Goal: Task Accomplishment & Management: Complete application form

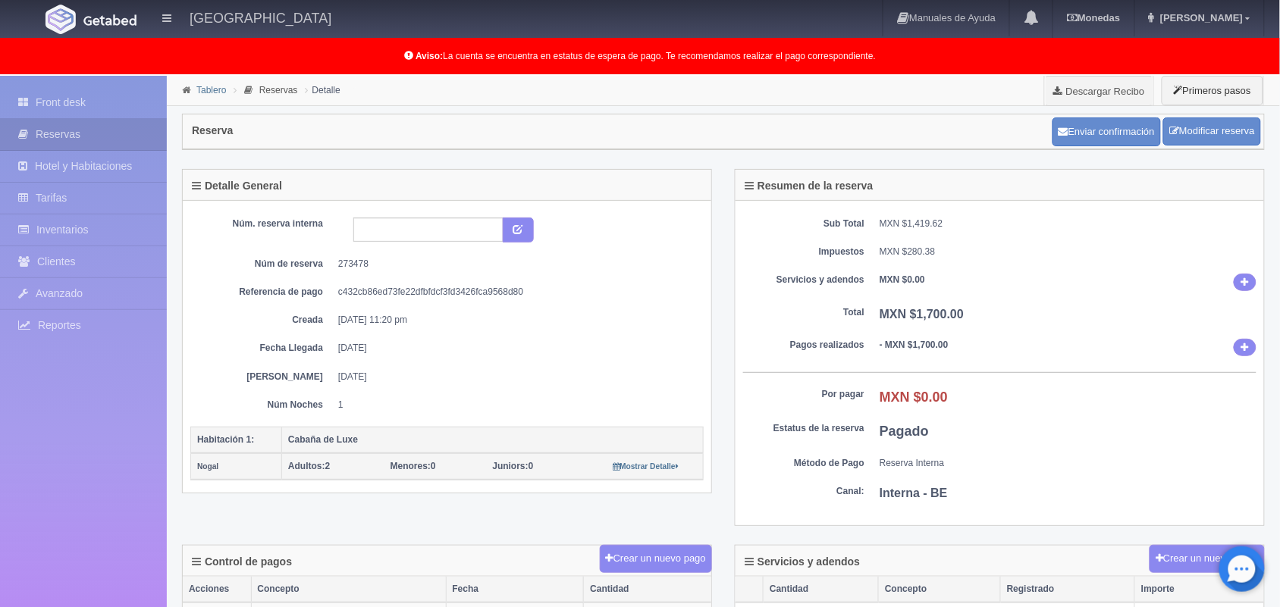
click at [199, 89] on link "Tablero" at bounding box center [211, 90] width 30 height 11
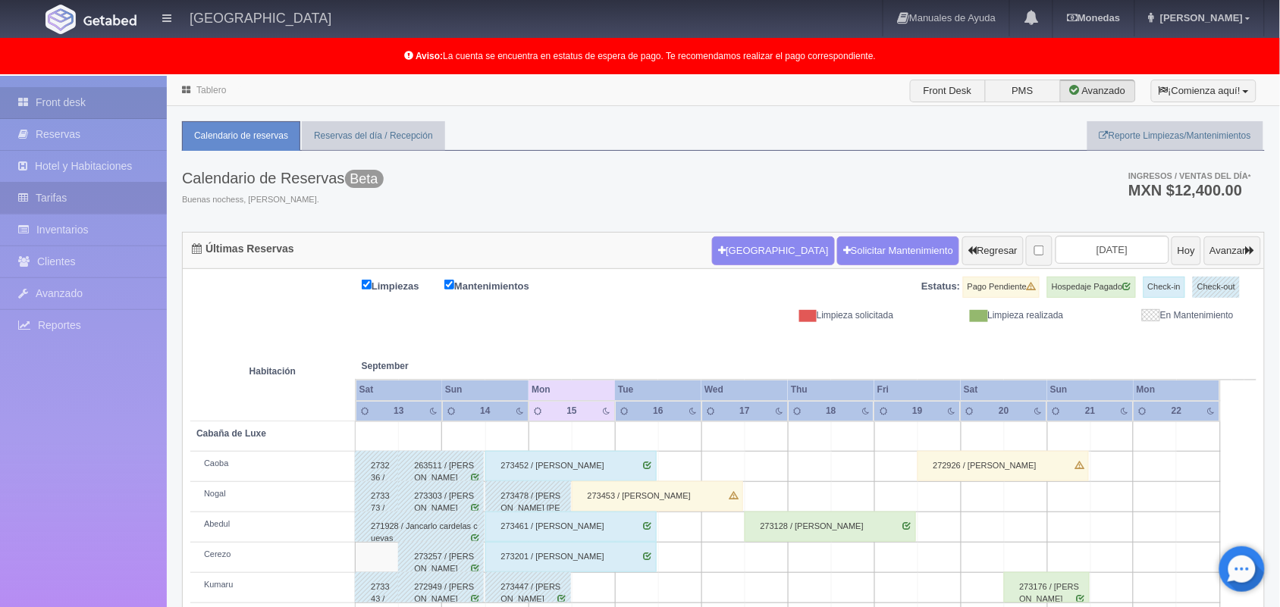
click at [64, 194] on link "Tarifas" at bounding box center [83, 198] width 167 height 31
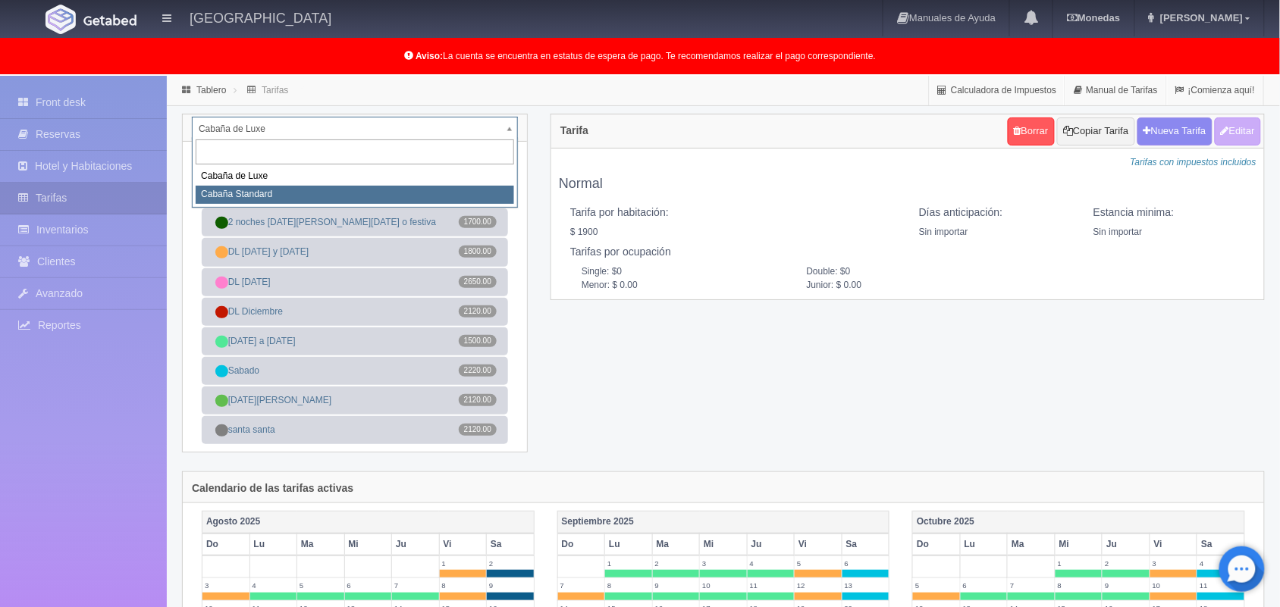
select select "2056"
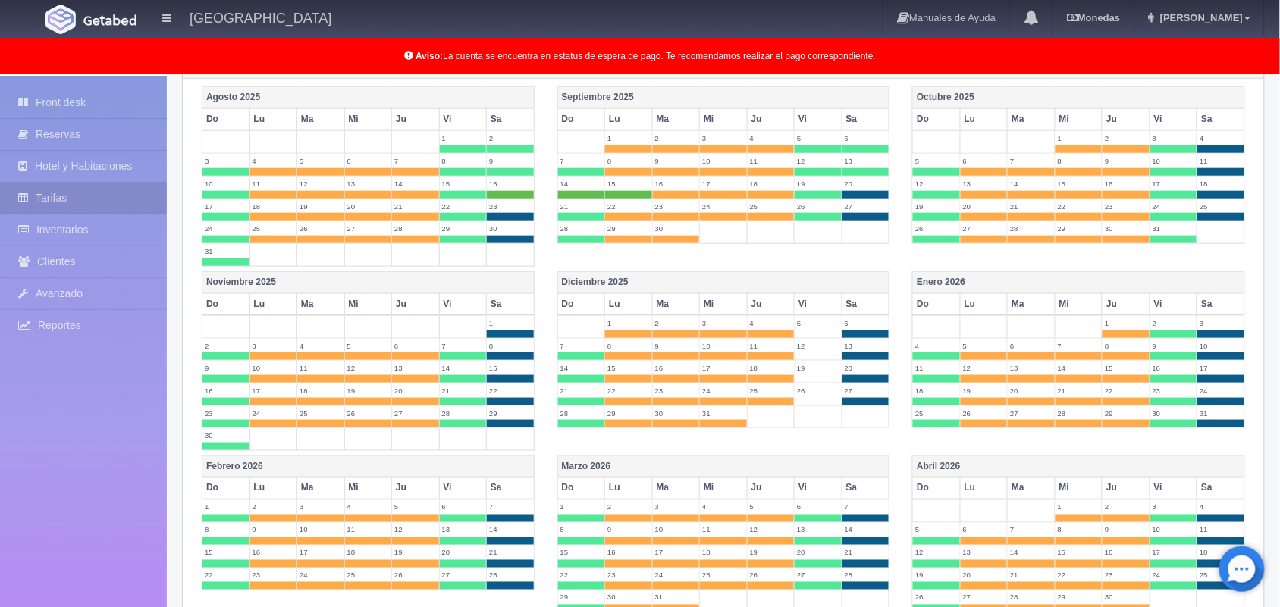
scroll to position [421, 0]
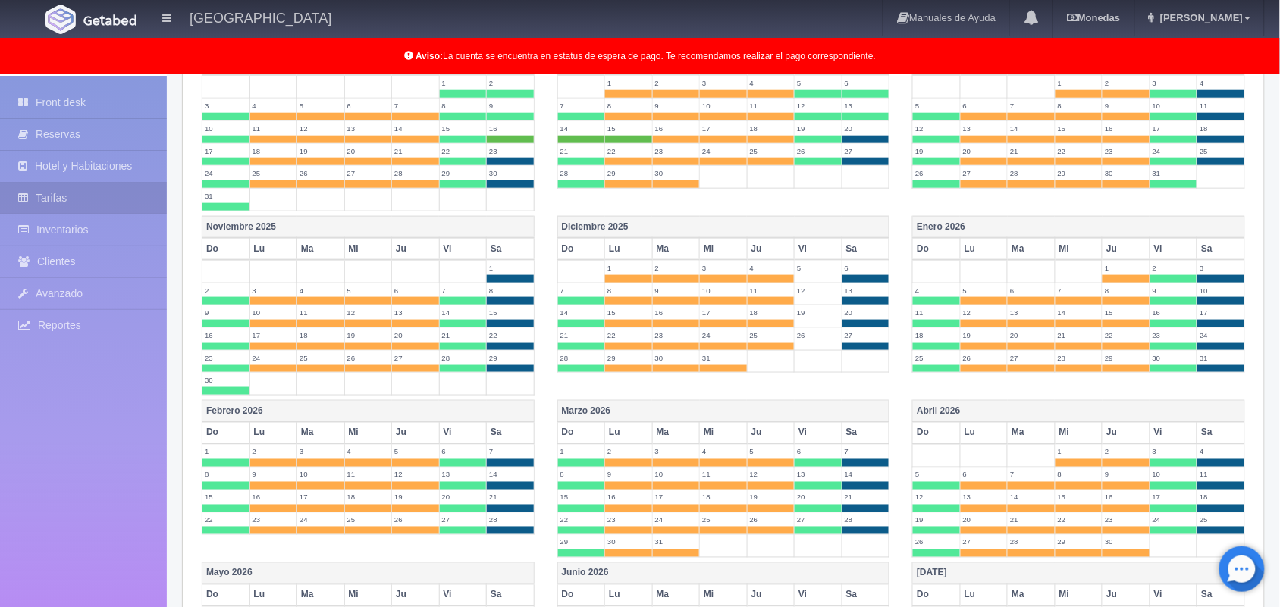
click at [816, 298] on label "12" at bounding box center [817, 291] width 47 height 14
click at [816, 271] on label "5" at bounding box center [817, 268] width 47 height 14
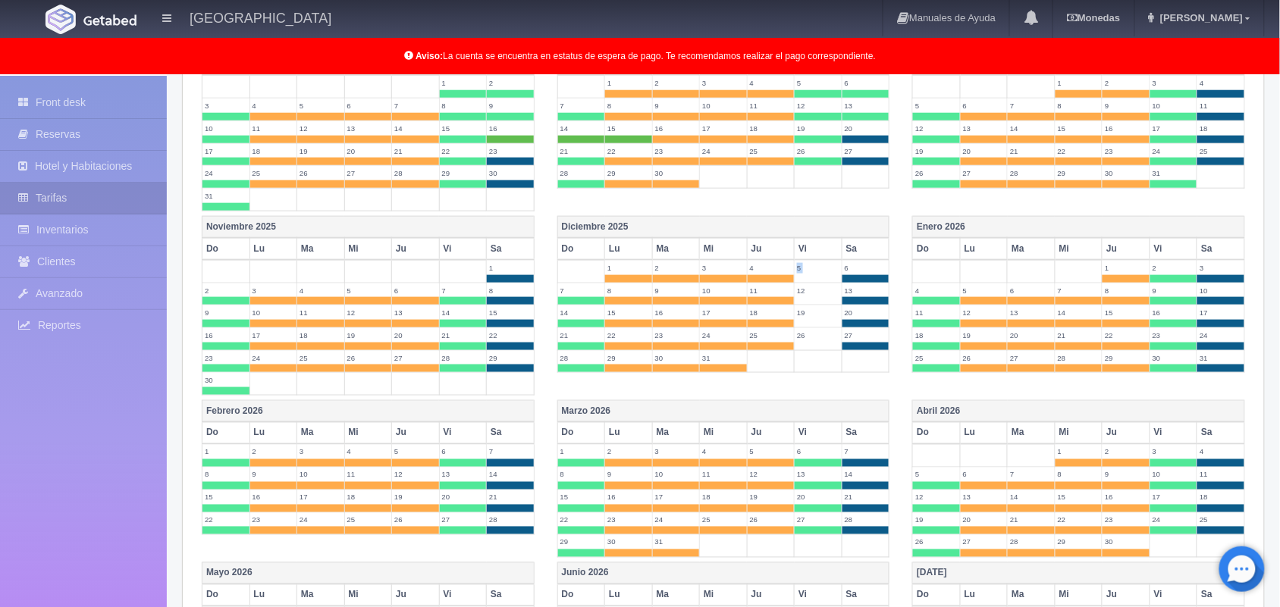
click at [816, 271] on label "5" at bounding box center [817, 268] width 47 height 14
click at [819, 281] on td "5" at bounding box center [818, 271] width 48 height 23
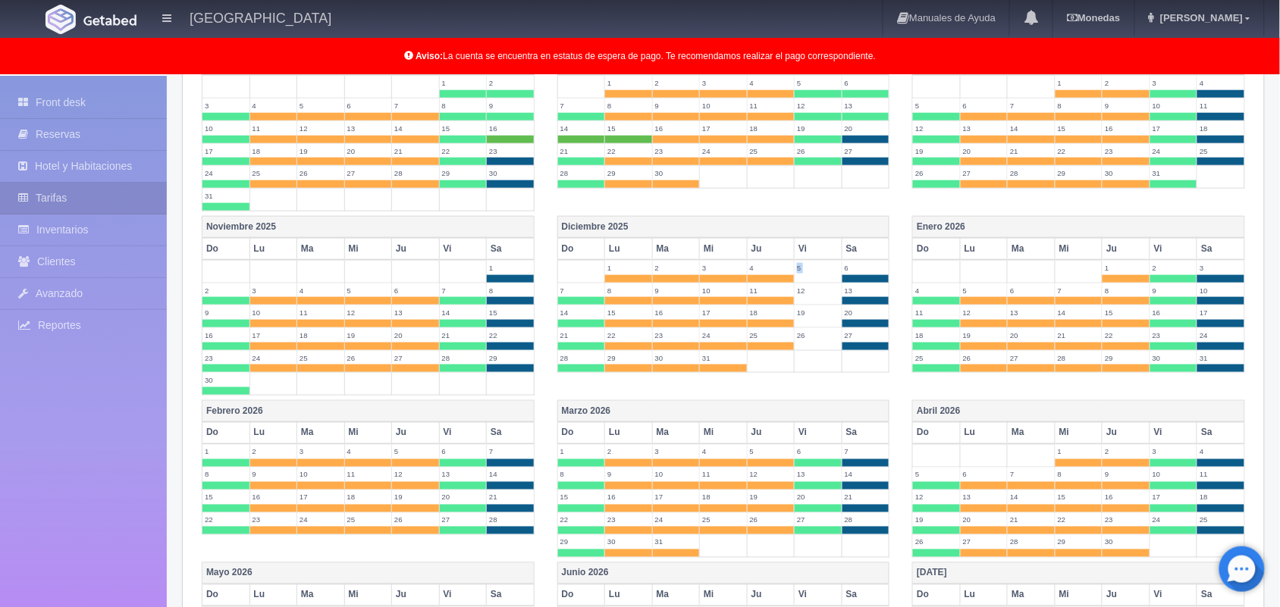
click at [819, 281] on td "5" at bounding box center [818, 271] width 48 height 23
click at [824, 296] on label "12" at bounding box center [817, 291] width 47 height 14
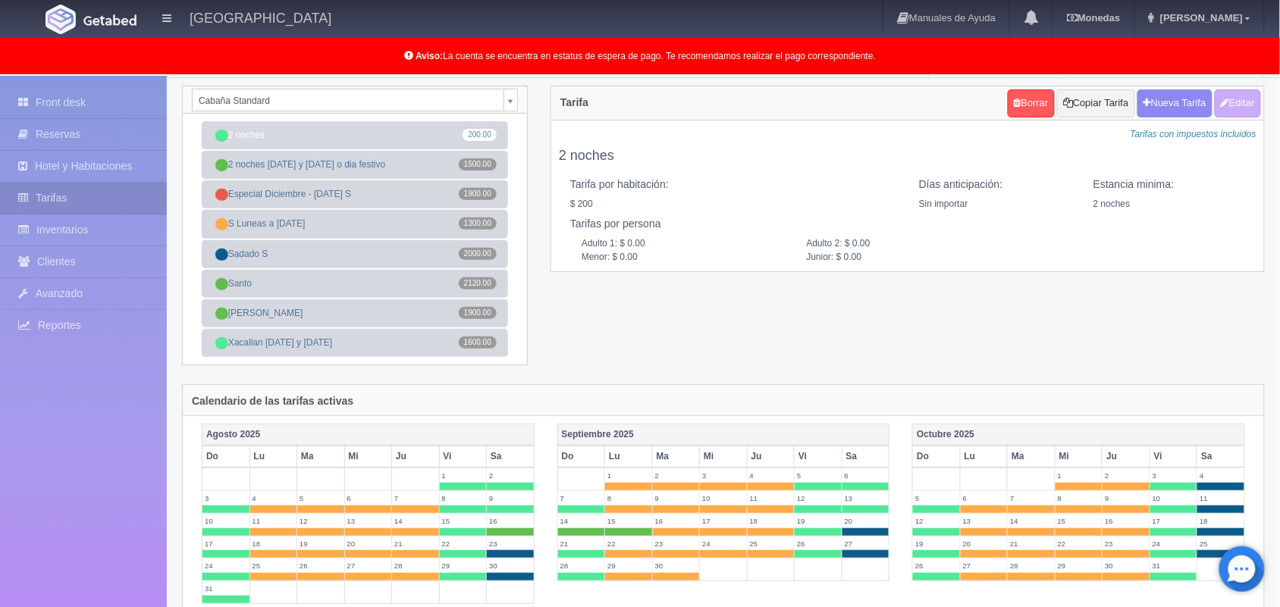
scroll to position [0, 0]
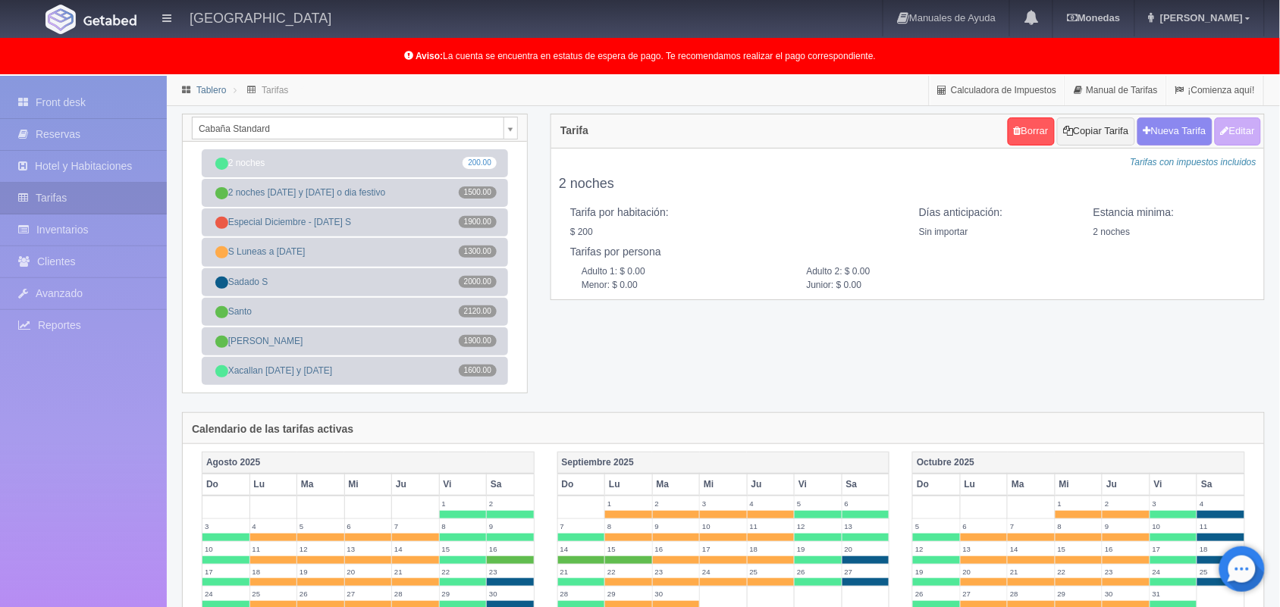
click at [211, 88] on link "Tablero" at bounding box center [211, 90] width 30 height 11
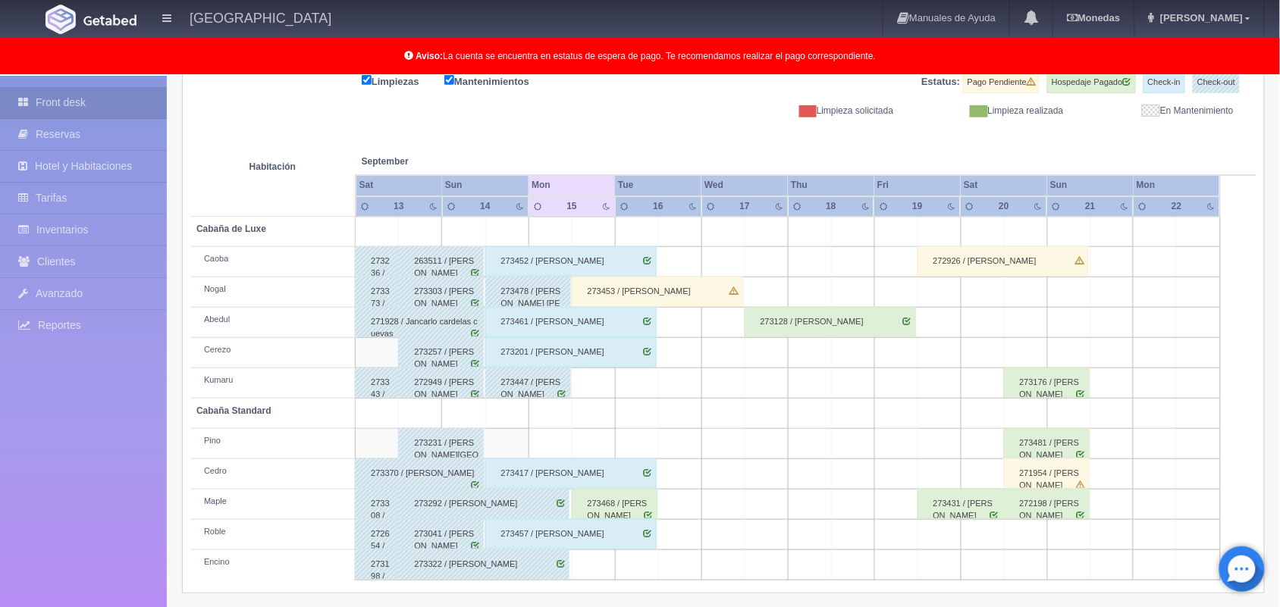
scroll to position [211, 0]
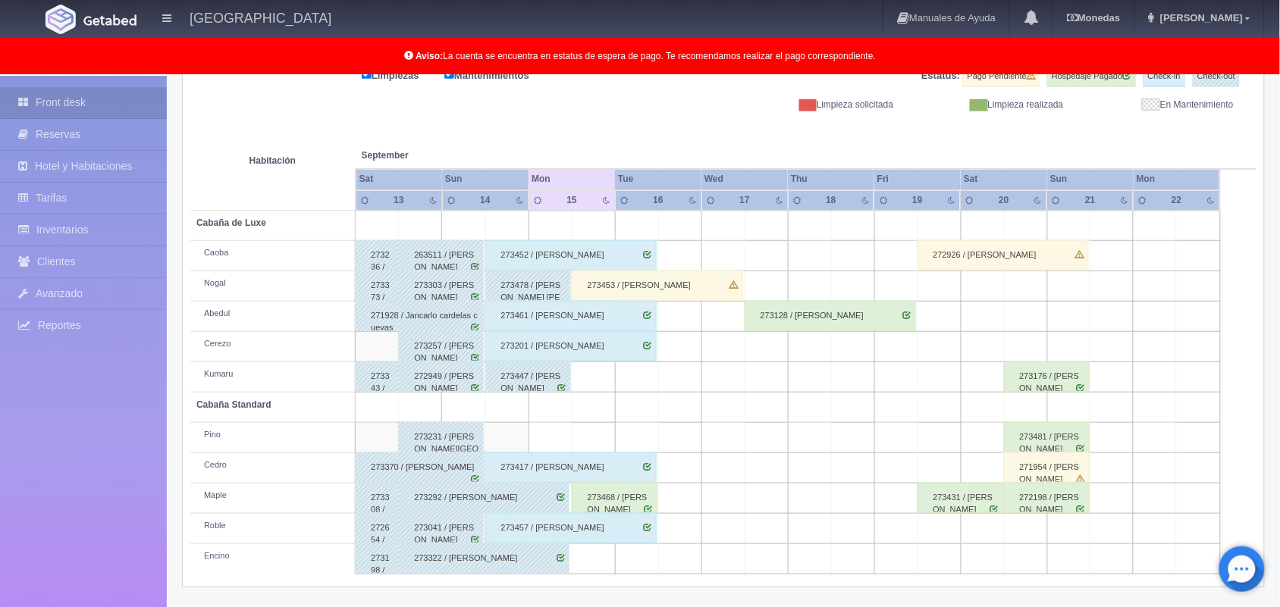
drag, startPoint x: 1289, startPoint y: 180, endPoint x: 1293, endPoint y: 431, distance: 250.2
click at [1279, 396] on html "Hotel Xacallan Manuales de Ayuda Actualizaciones recientes Monedas Tipo de camb…" at bounding box center [640, 92] width 1280 height 607
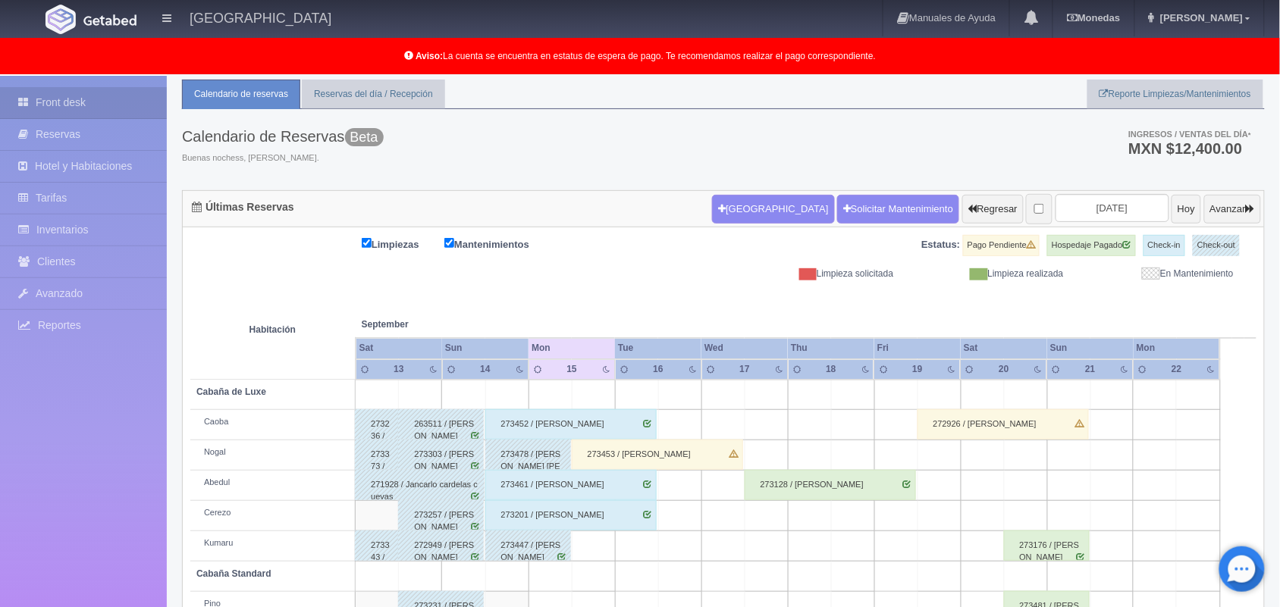
scroll to position [0, 0]
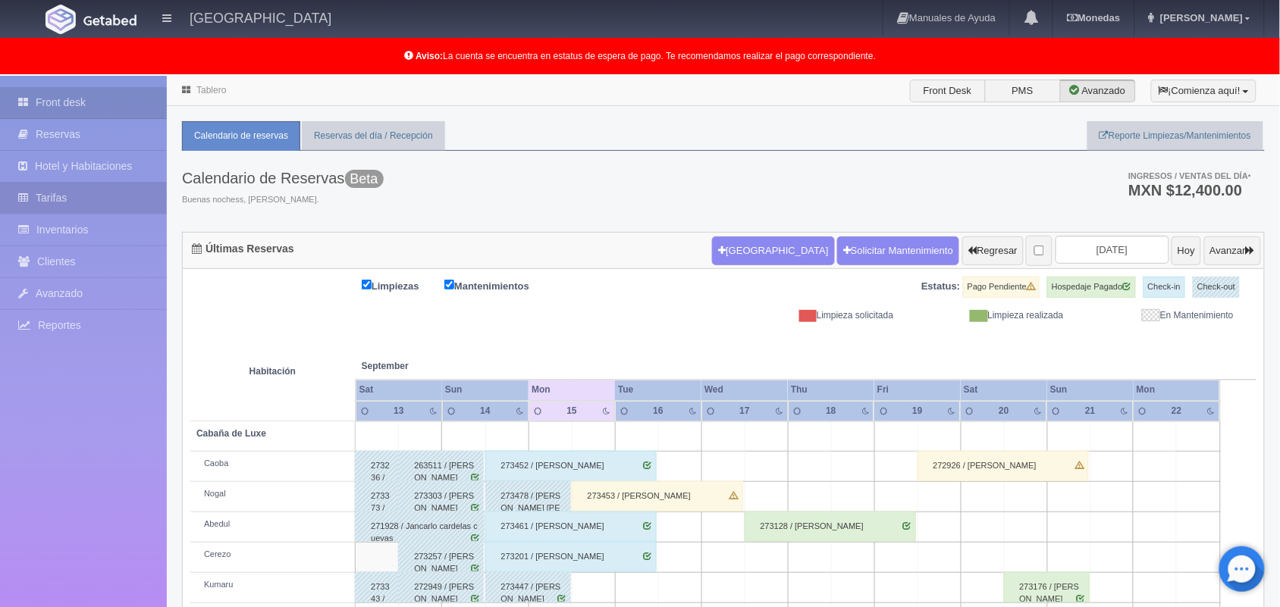
click at [61, 202] on link "Tarifas" at bounding box center [83, 198] width 167 height 31
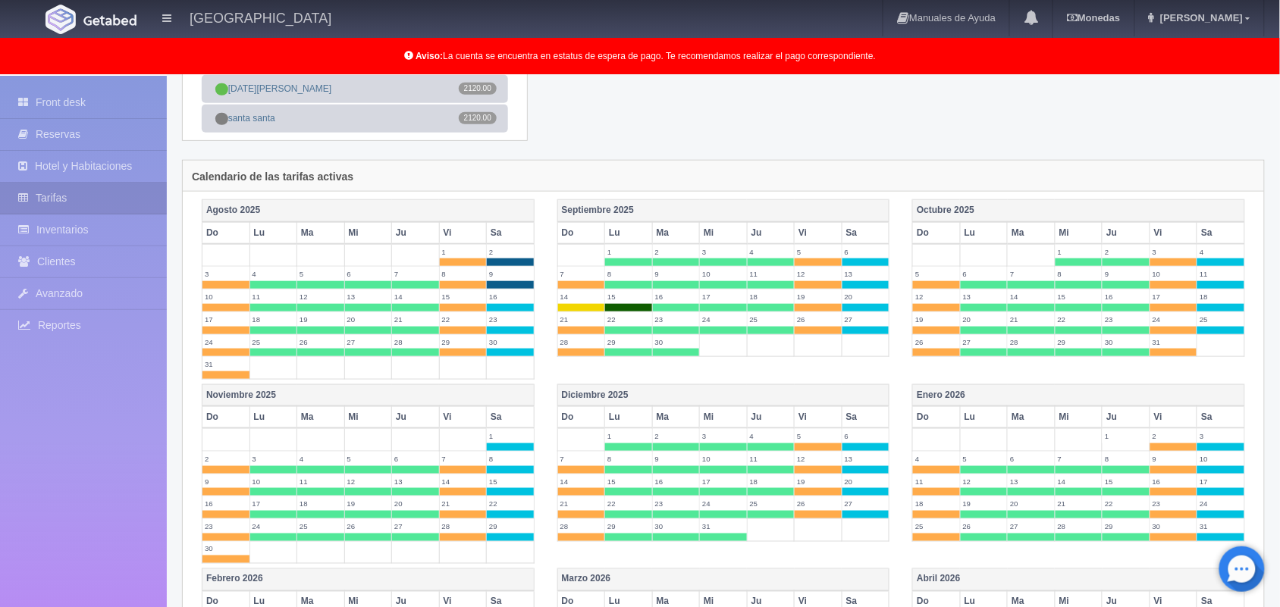
scroll to position [313, 0]
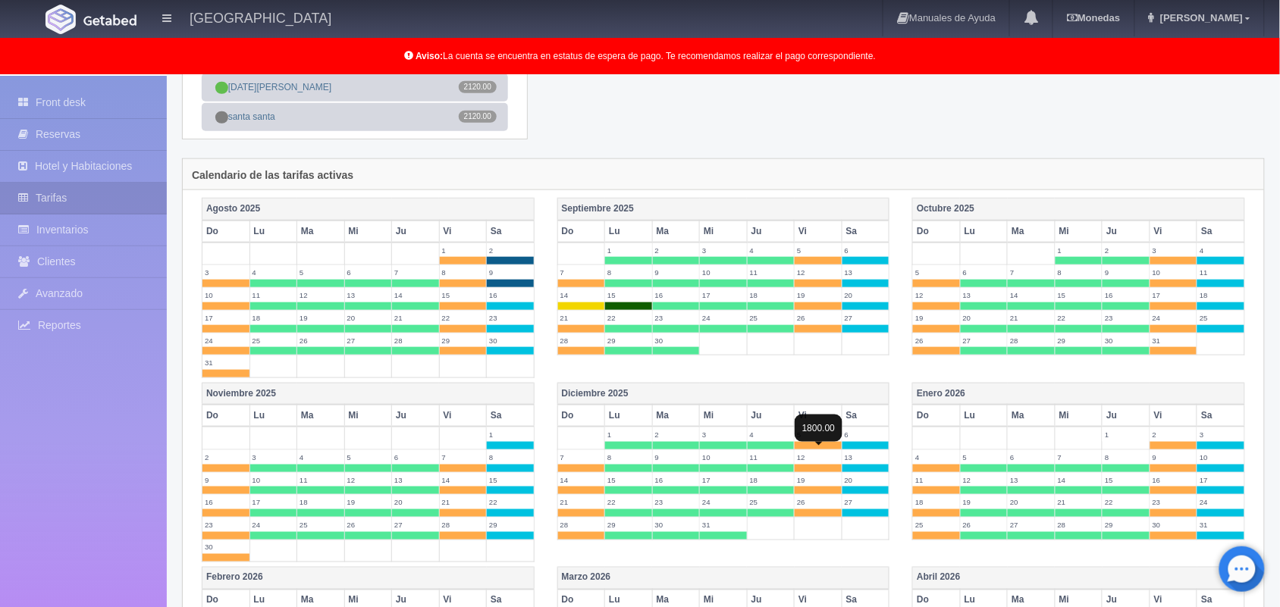
click at [820, 450] on span at bounding box center [817, 446] width 47 height 8
click at [819, 472] on span at bounding box center [817, 469] width 47 height 8
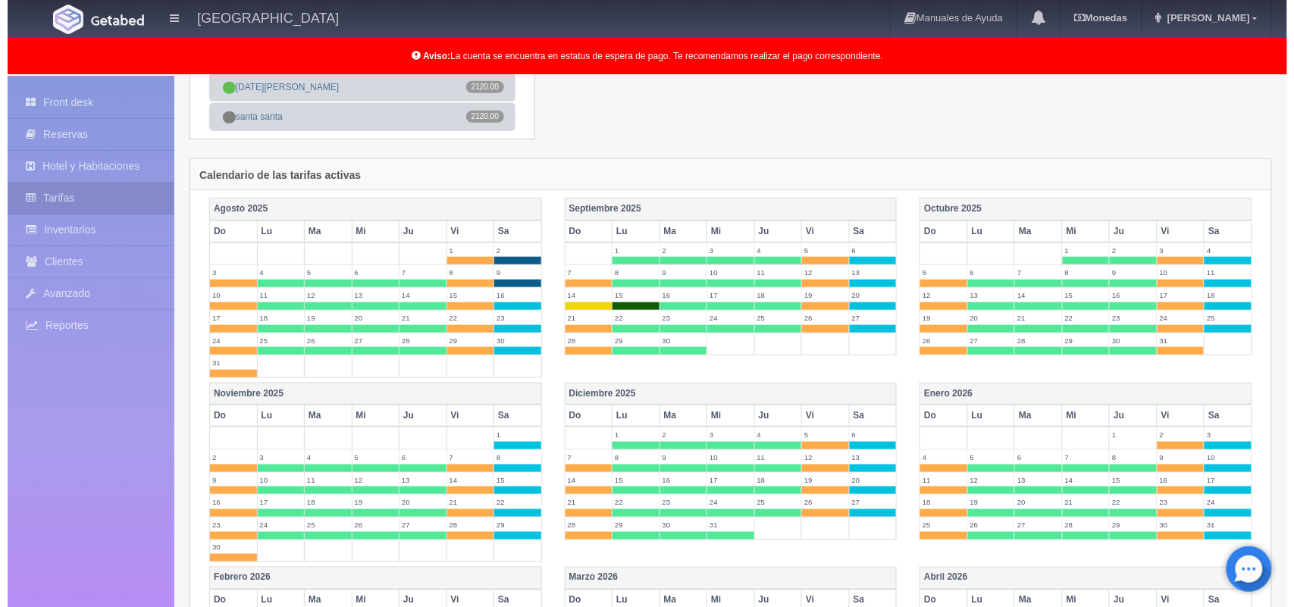
scroll to position [0, 0]
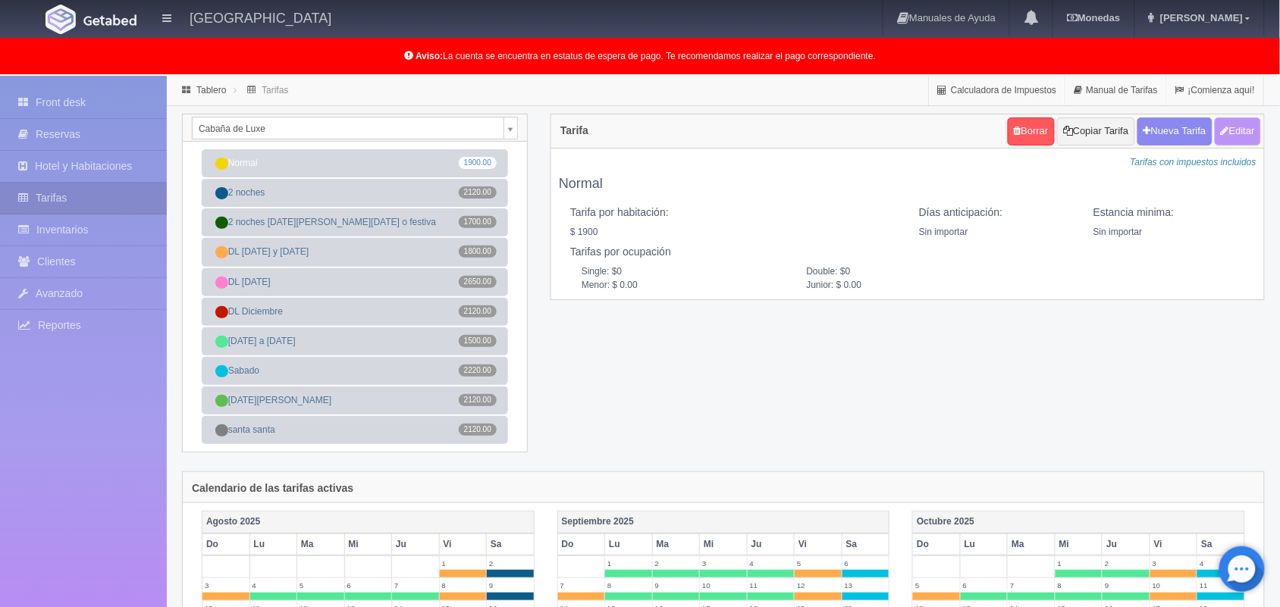
click at [1222, 143] on button "Editar" at bounding box center [1237, 131] width 46 height 28
type input "Normal"
select select "0"
type input "0"
checkbox input "true"
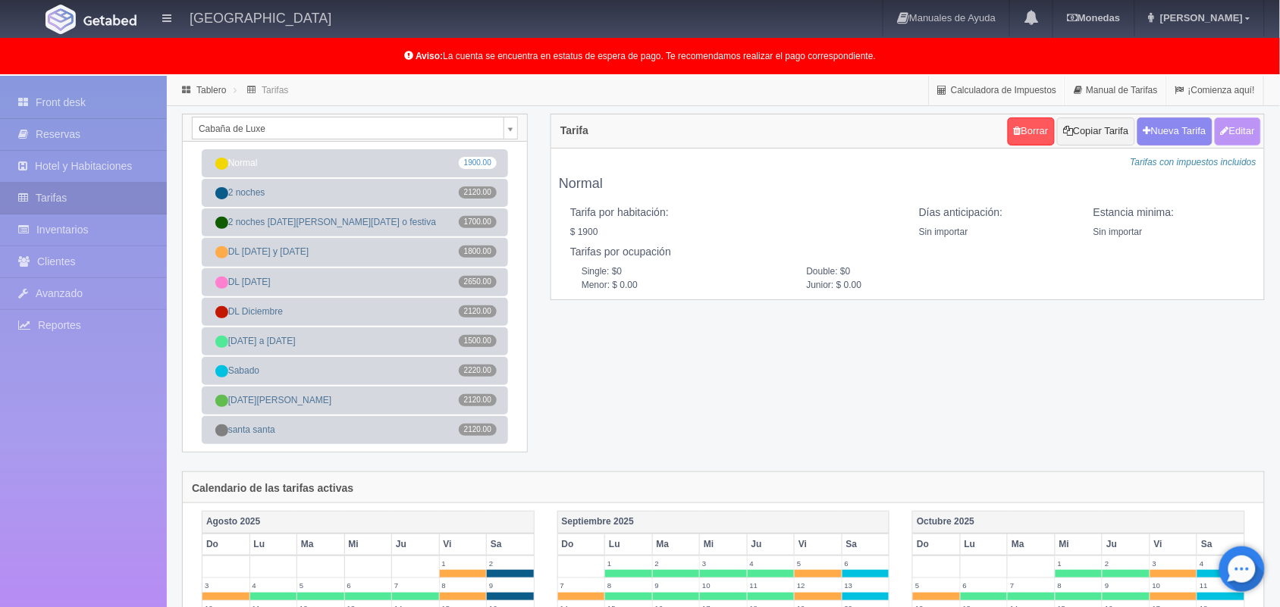
type input "1900.00"
checkbox input "true"
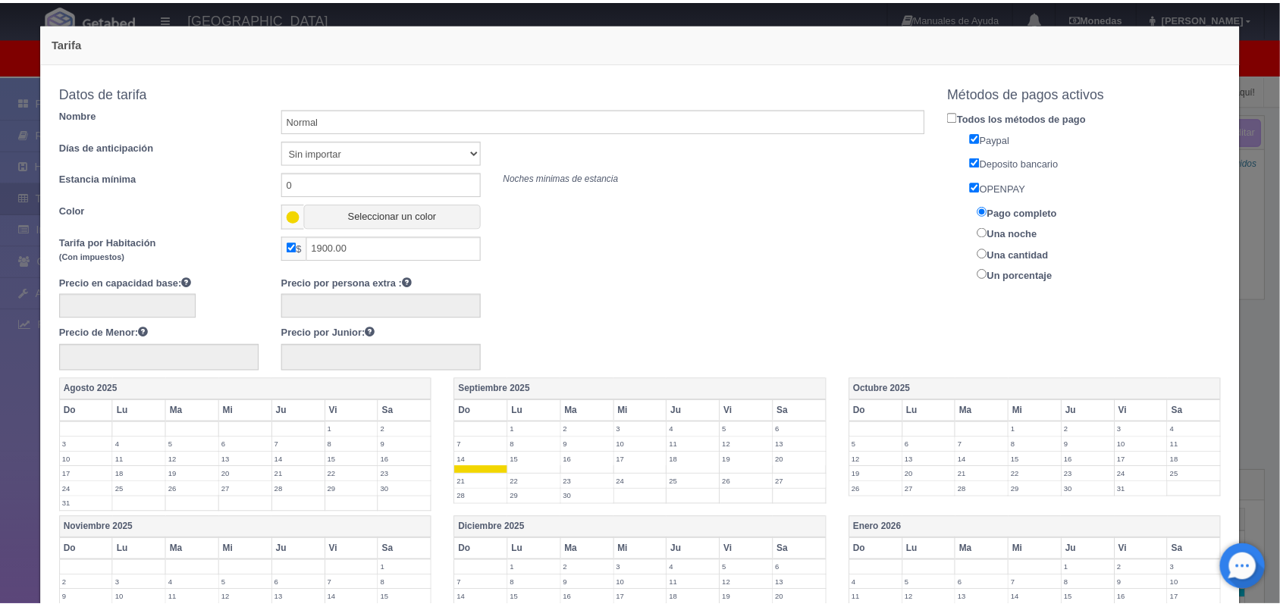
scroll to position [443, 0]
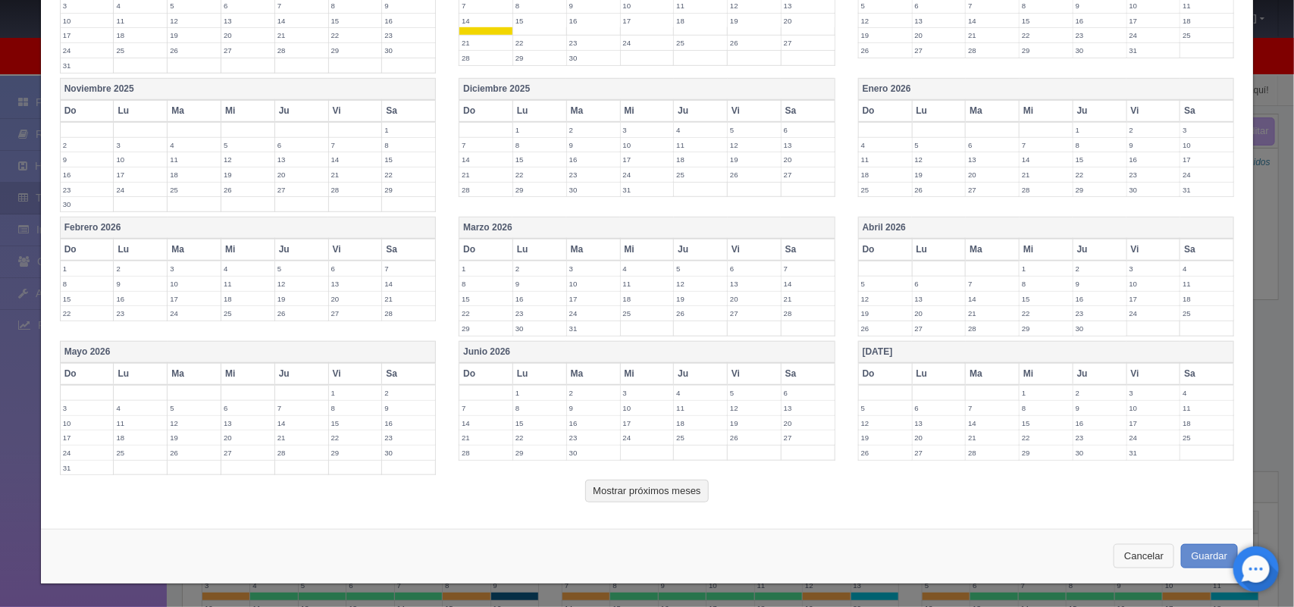
click at [1124, 557] on button "Cancelar" at bounding box center [1144, 556] width 61 height 25
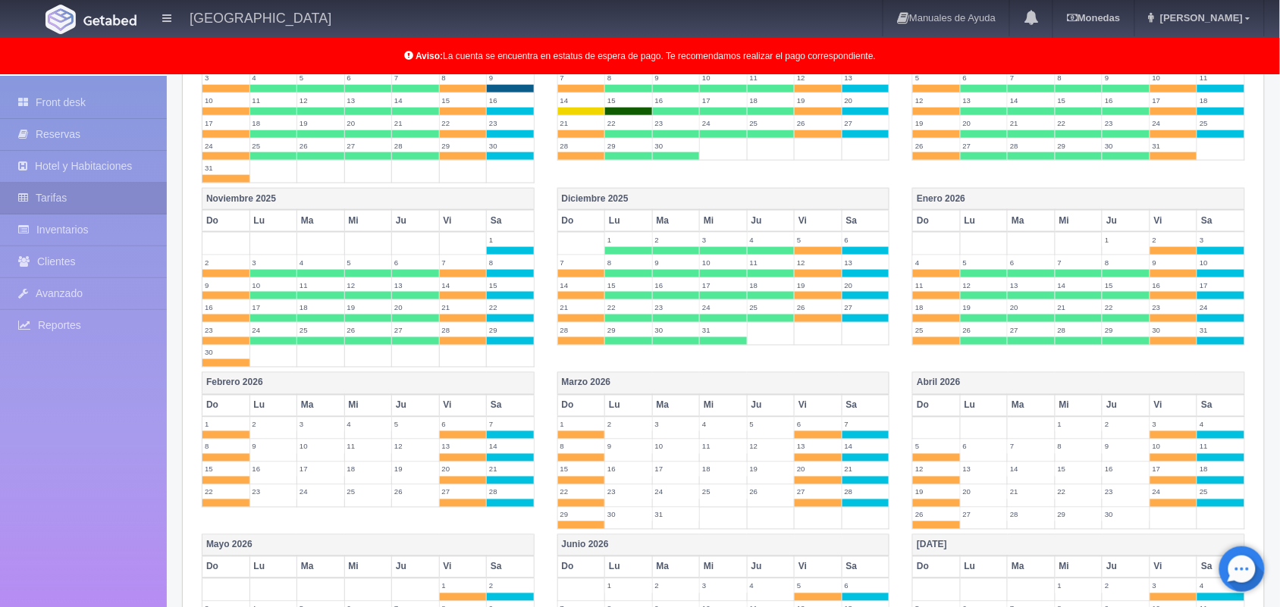
scroll to position [501, 0]
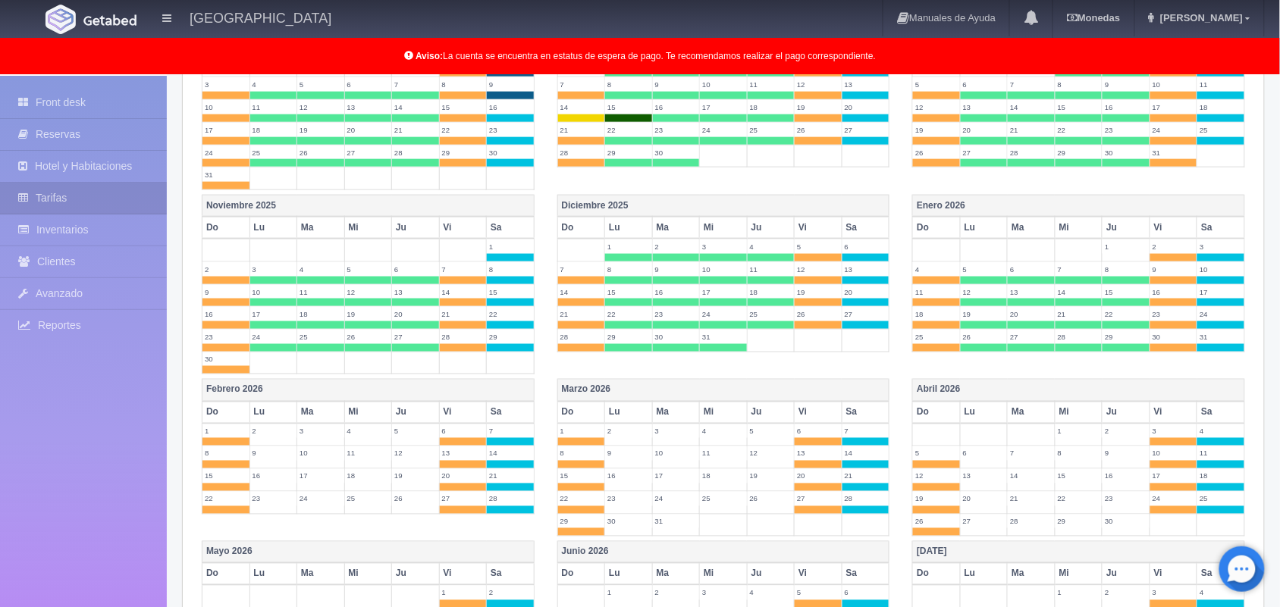
click at [813, 270] on label "12" at bounding box center [817, 269] width 47 height 14
click at [813, 262] on span at bounding box center [817, 258] width 47 height 8
click at [817, 284] on span at bounding box center [817, 281] width 47 height 8
click at [810, 306] on span at bounding box center [817, 303] width 47 height 8
click at [816, 262] on span at bounding box center [817, 258] width 47 height 8
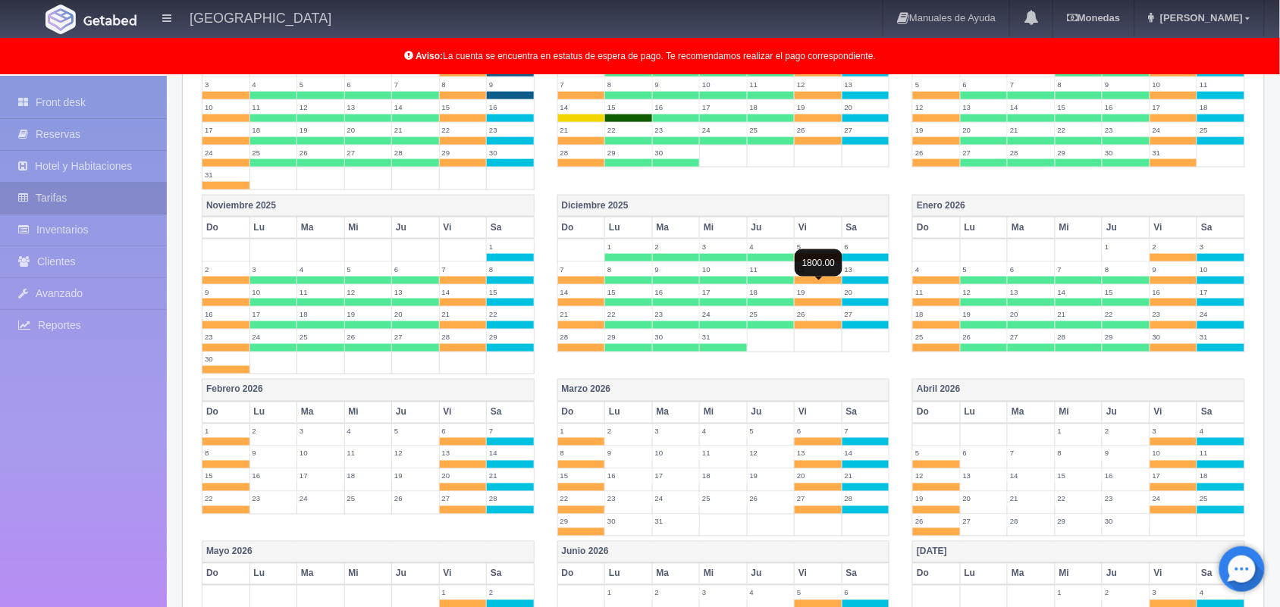
click at [817, 284] on span at bounding box center [817, 281] width 47 height 8
click at [822, 306] on span at bounding box center [817, 303] width 47 height 8
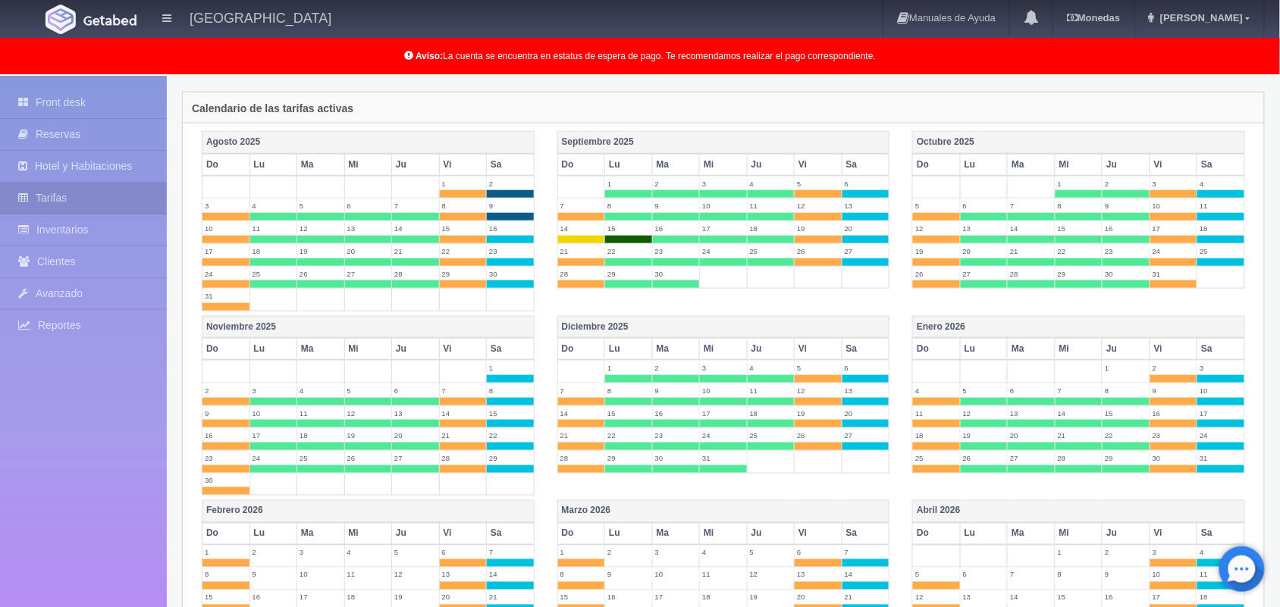
scroll to position [359, 0]
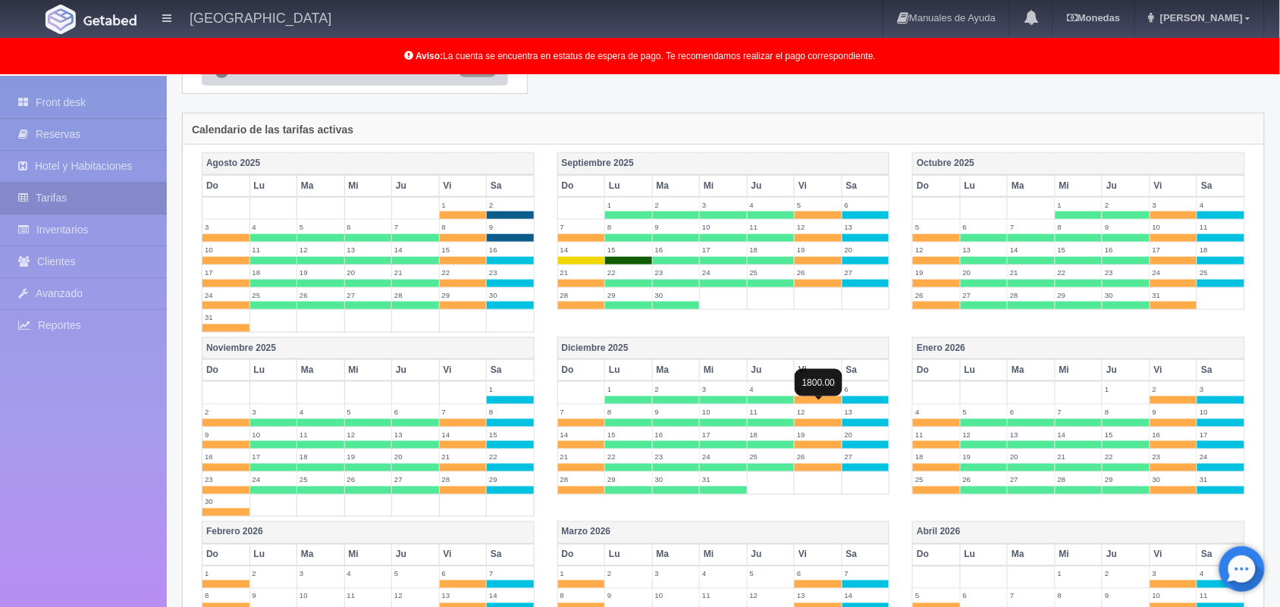
click at [805, 403] on span at bounding box center [817, 400] width 47 height 8
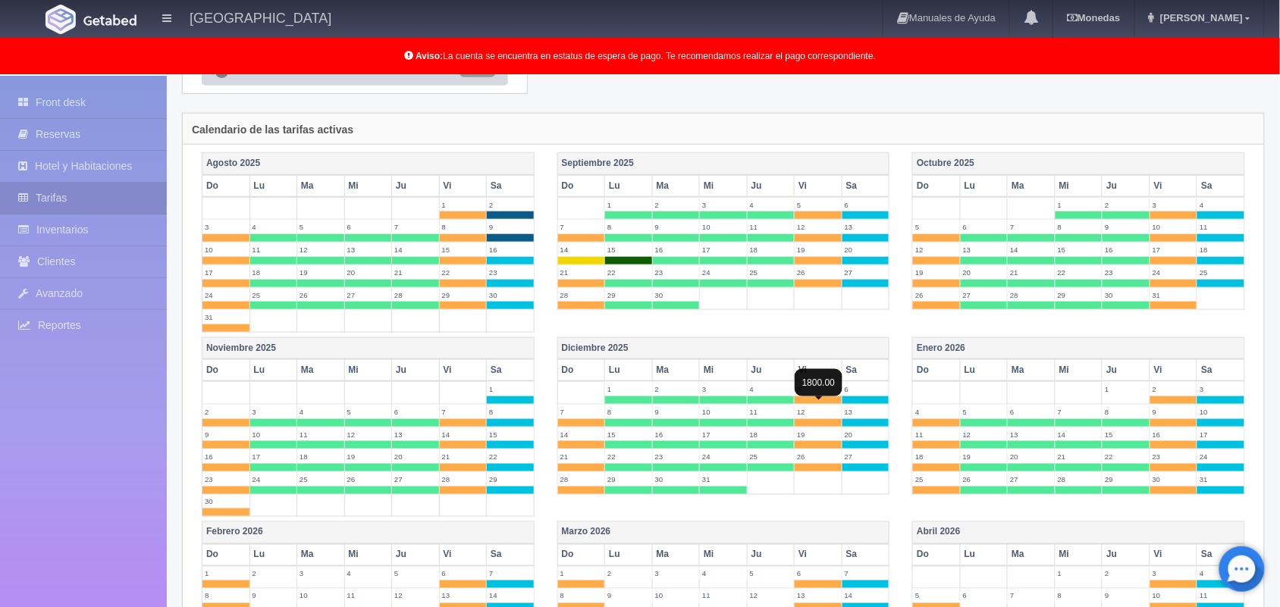
click at [805, 403] on span at bounding box center [817, 400] width 47 height 8
click at [820, 425] on span at bounding box center [817, 423] width 47 height 8
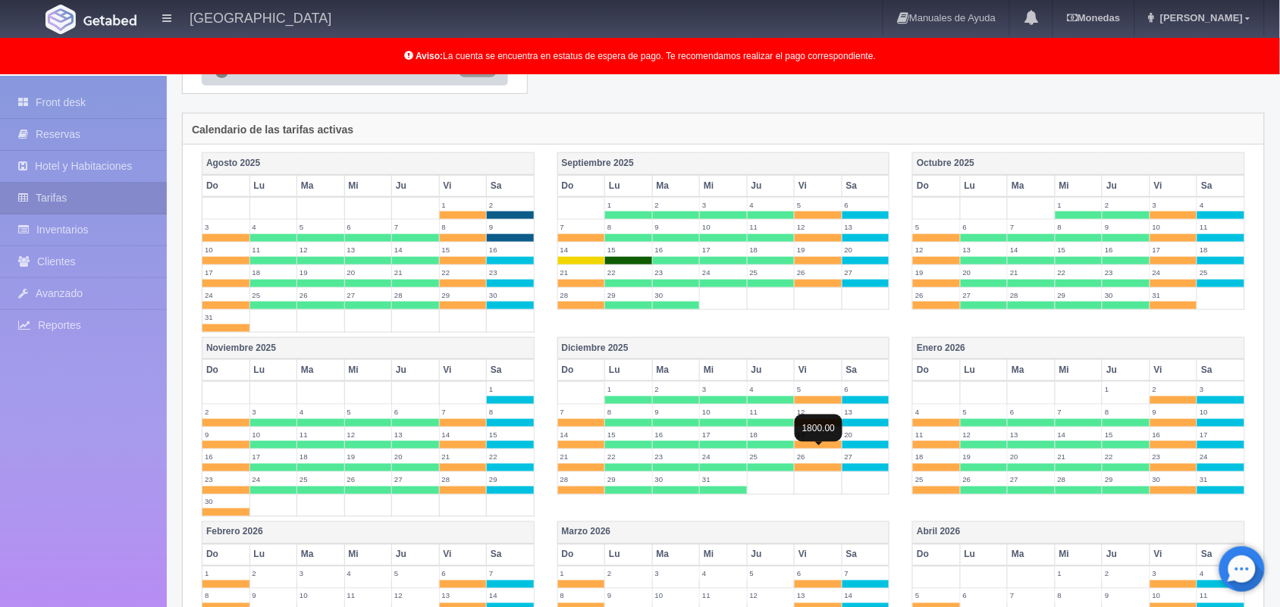
click at [817, 449] on span at bounding box center [817, 445] width 47 height 8
click at [817, 471] on span at bounding box center [817, 468] width 47 height 8
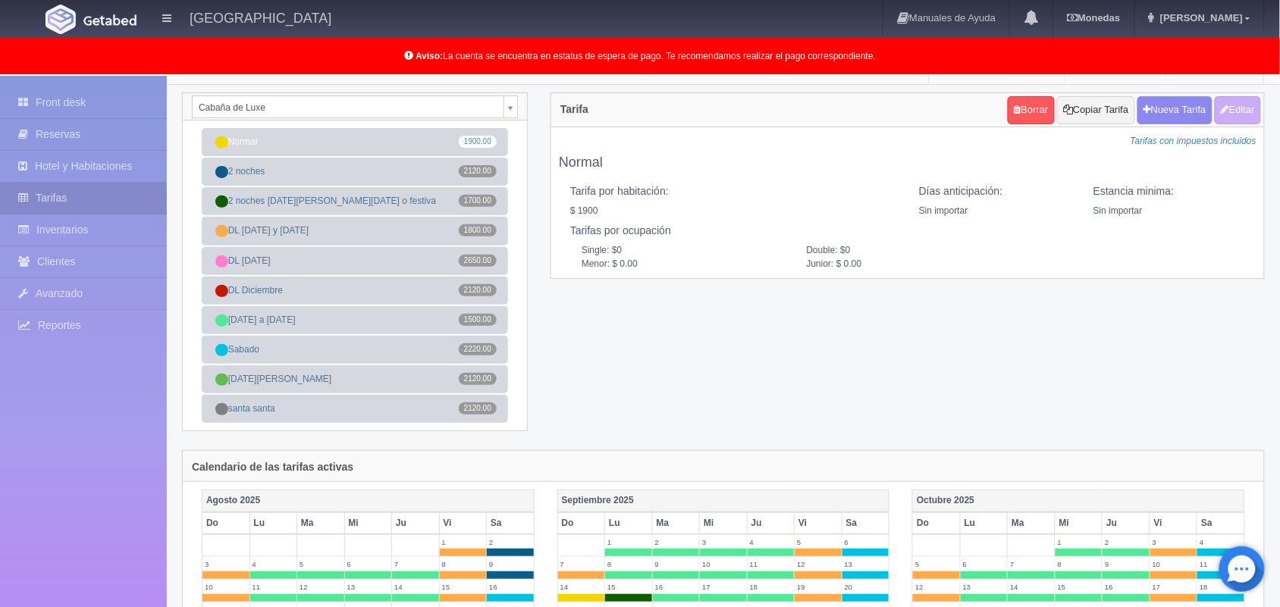
scroll to position [0, 0]
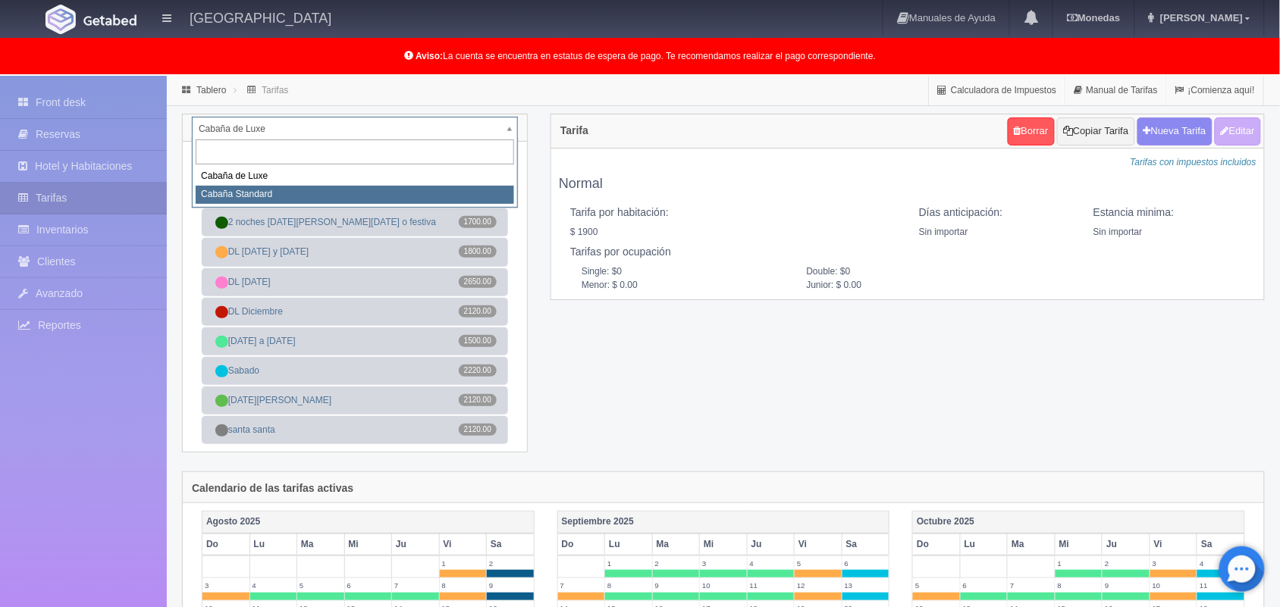
select select "2056"
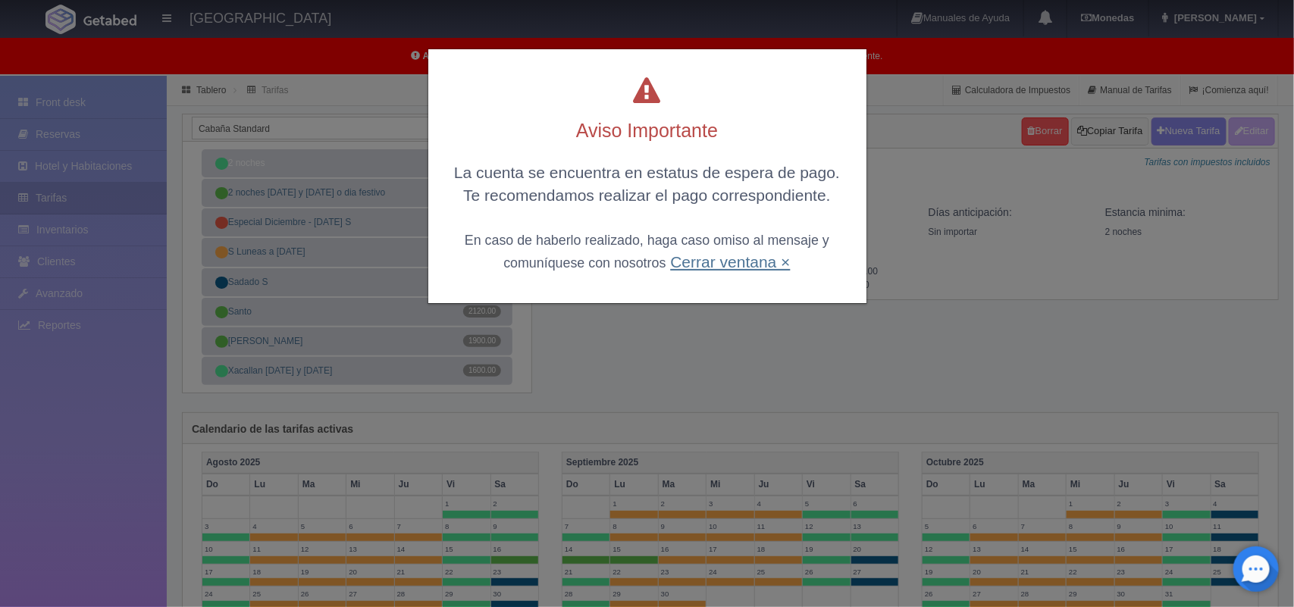
click at [718, 263] on link "Cerrar ventana ×" at bounding box center [730, 261] width 120 height 17
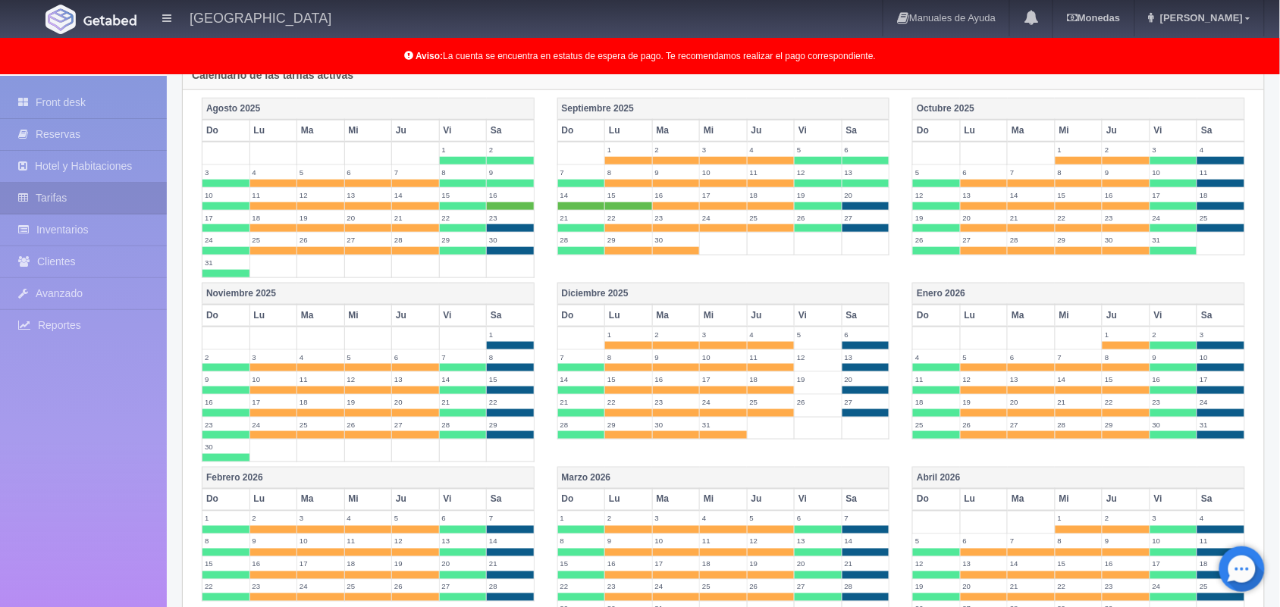
scroll to position [396, 0]
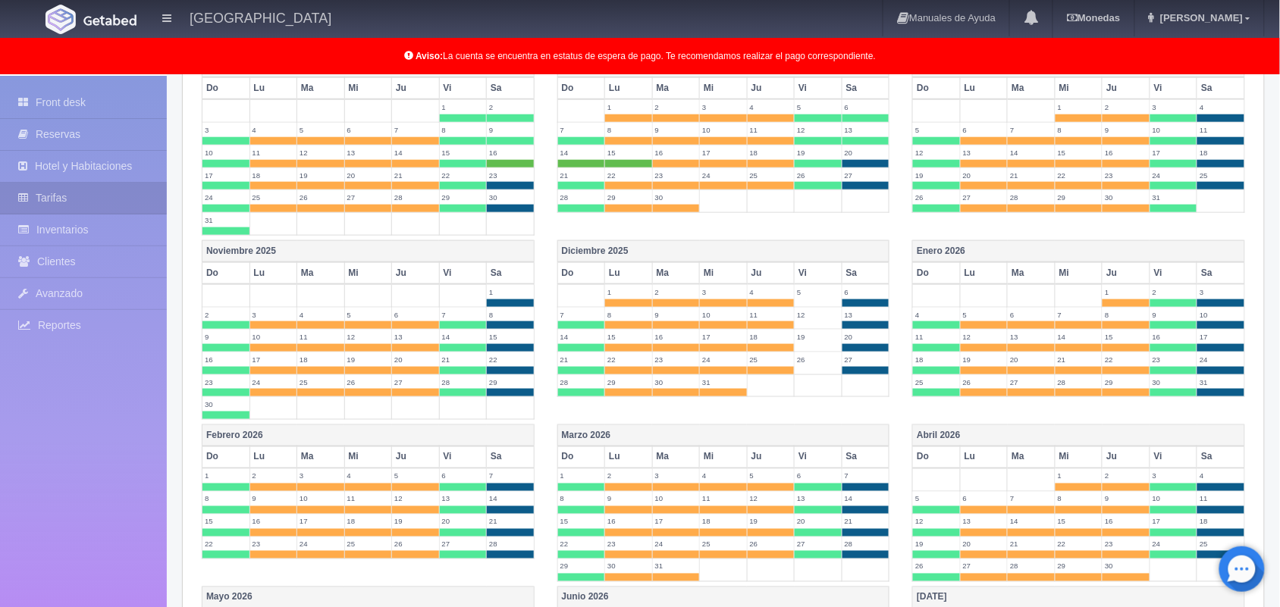
click at [807, 299] on label "5" at bounding box center [817, 292] width 47 height 14
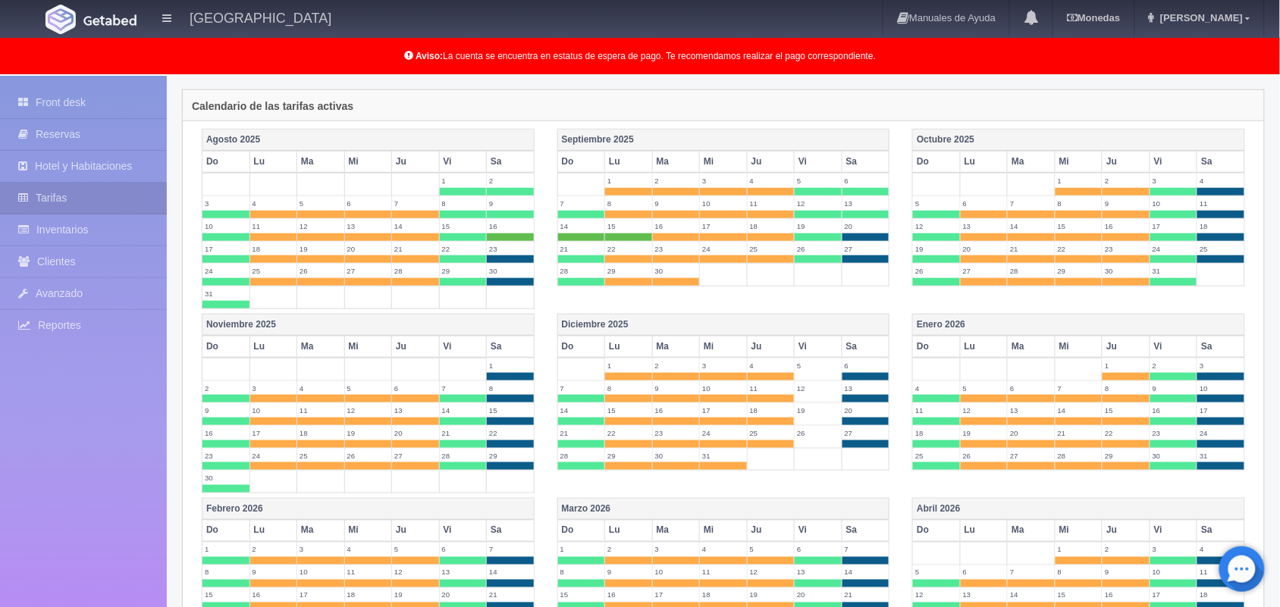
scroll to position [346, 0]
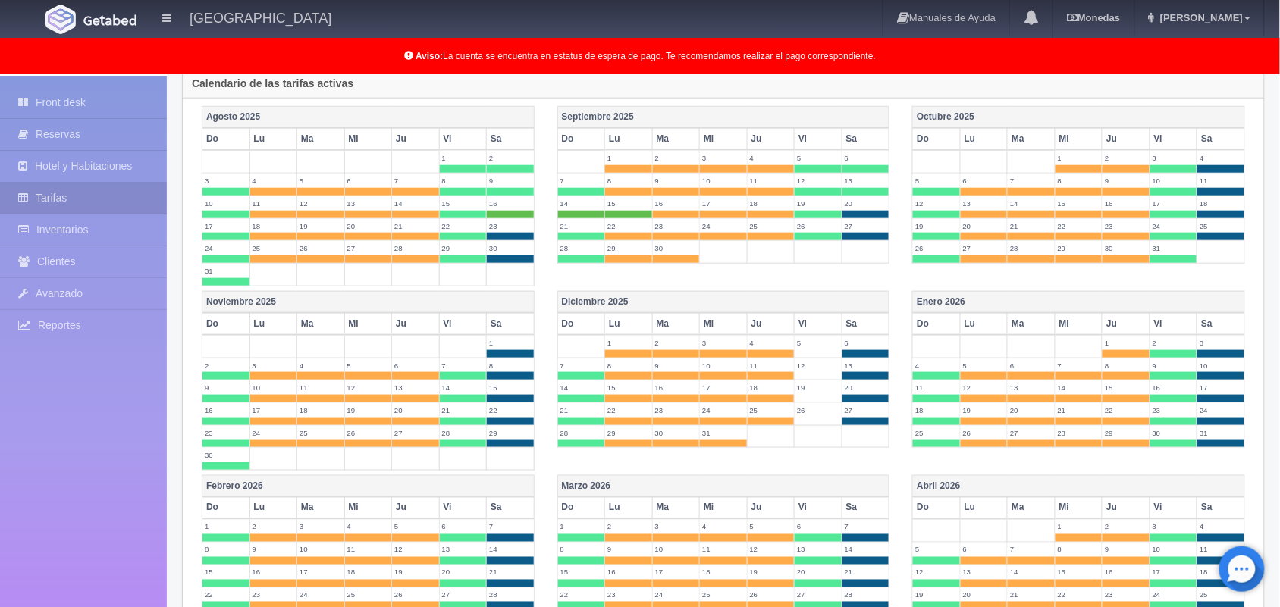
click at [821, 358] on td "5" at bounding box center [818, 346] width 48 height 23
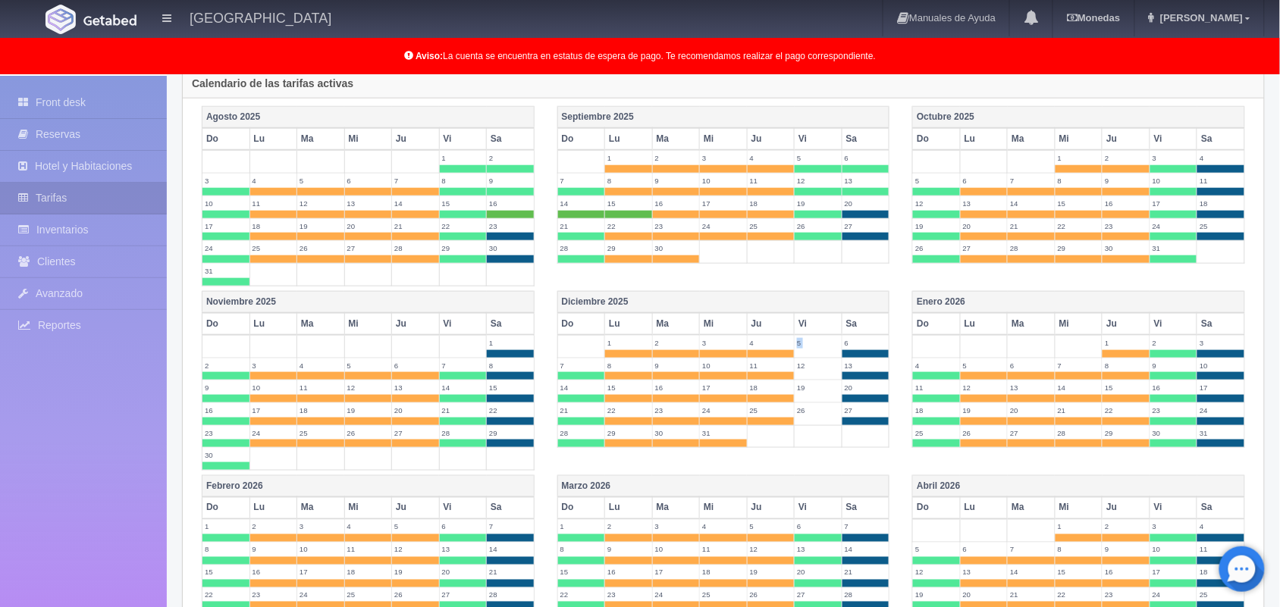
click at [821, 358] on td "5" at bounding box center [818, 346] width 48 height 23
click at [778, 358] on span at bounding box center [770, 354] width 47 height 8
click at [815, 356] on td "5" at bounding box center [818, 346] width 48 height 23
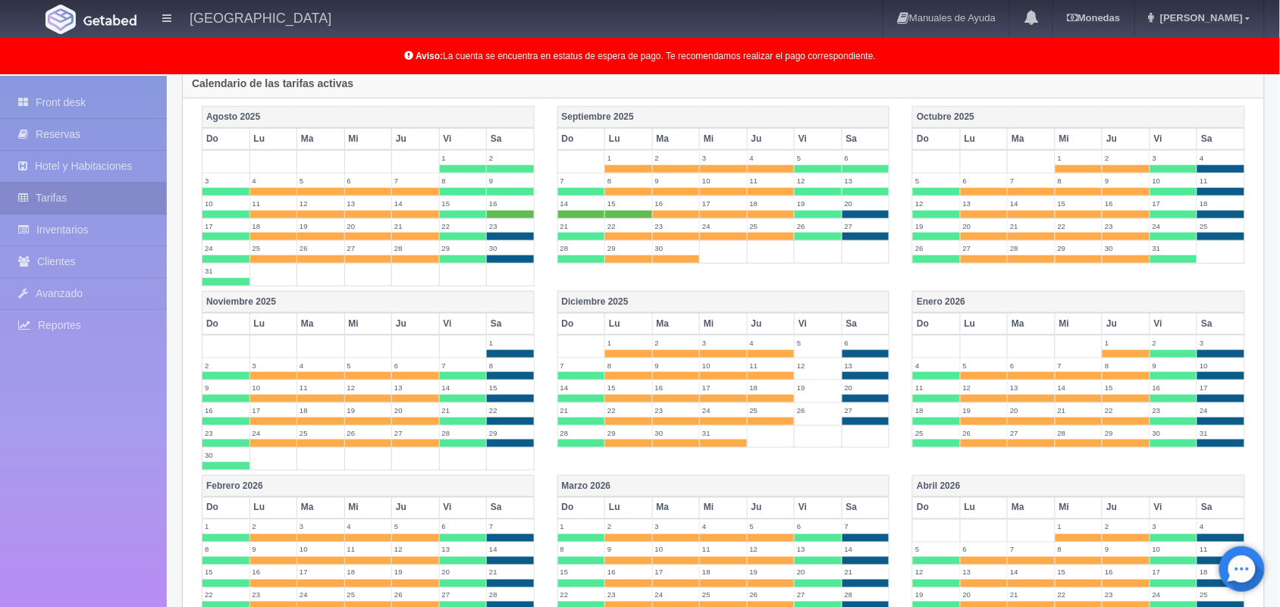
click at [815, 356] on td "5" at bounding box center [818, 346] width 48 height 23
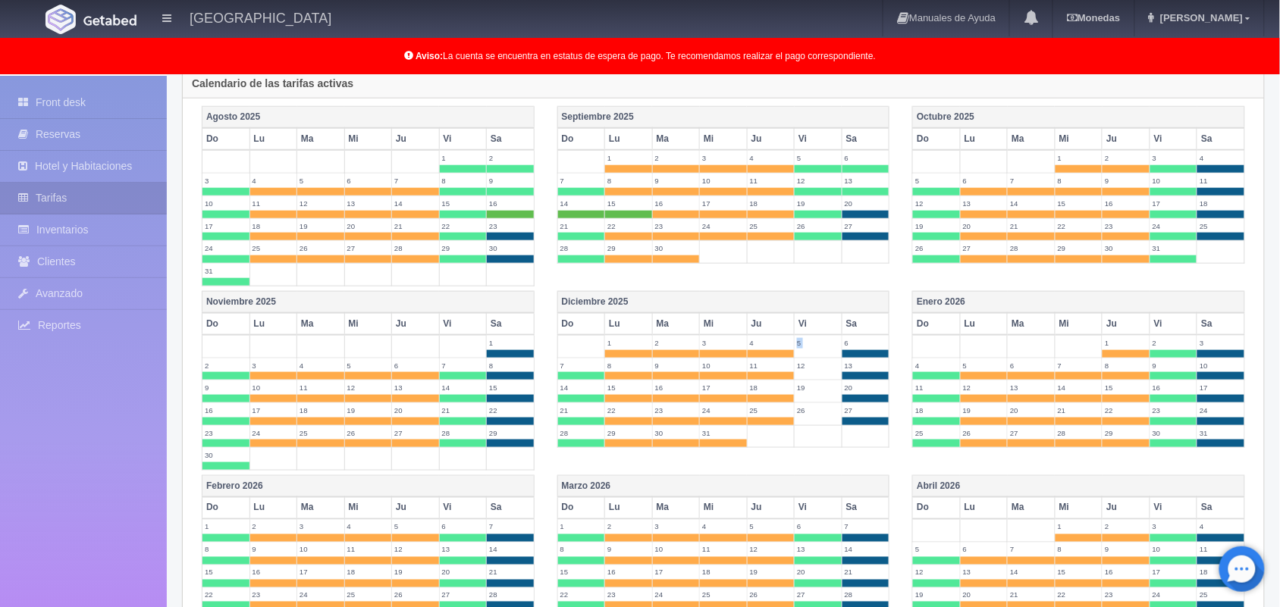
click at [815, 356] on td "5" at bounding box center [818, 346] width 48 height 23
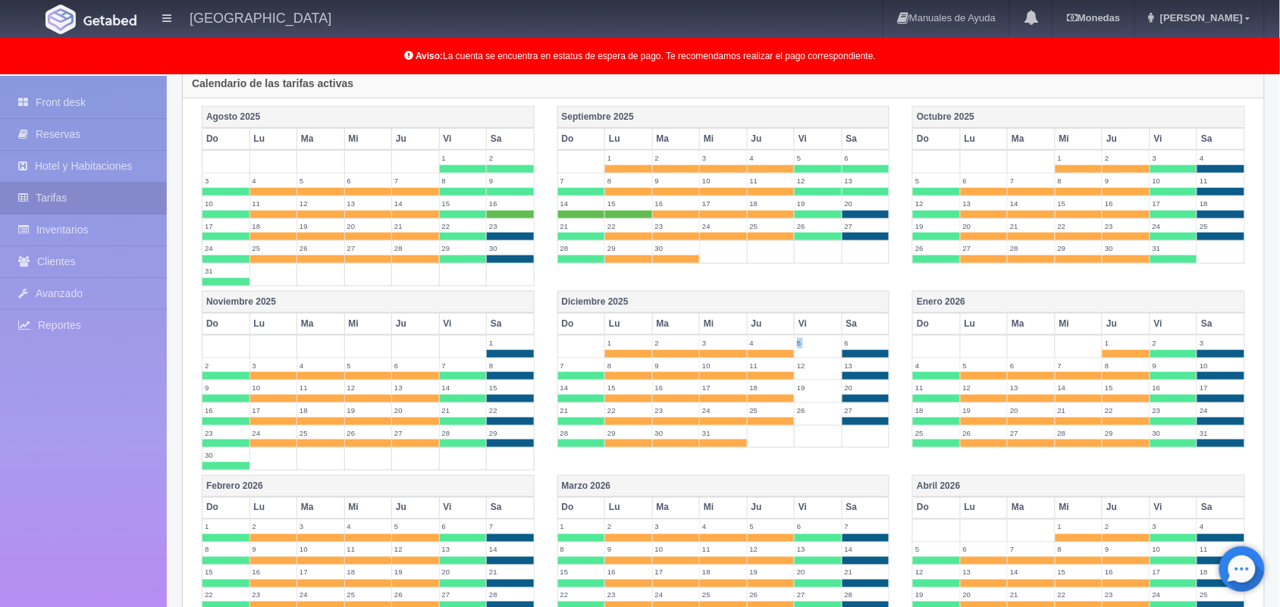
click at [815, 356] on td "5" at bounding box center [818, 346] width 48 height 23
click at [817, 372] on tbody "1 2 3 4 5 6 7 8 9 10 11 12 13 14 15 16 17 18 19 20 21 22 23 24 25 26 27 28 29 3…" at bounding box center [723, 391] width 332 height 113
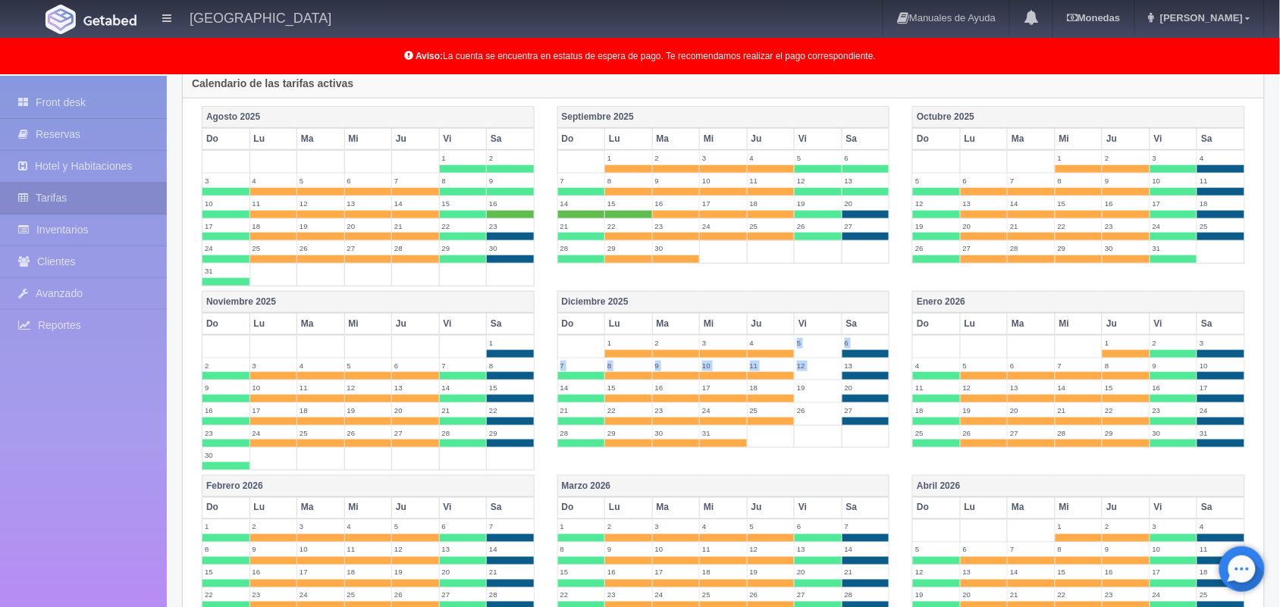
click at [817, 372] on label "12" at bounding box center [817, 366] width 47 height 14
click at [819, 395] on label "19" at bounding box center [817, 388] width 47 height 14
click at [819, 434] on td at bounding box center [818, 436] width 48 height 23
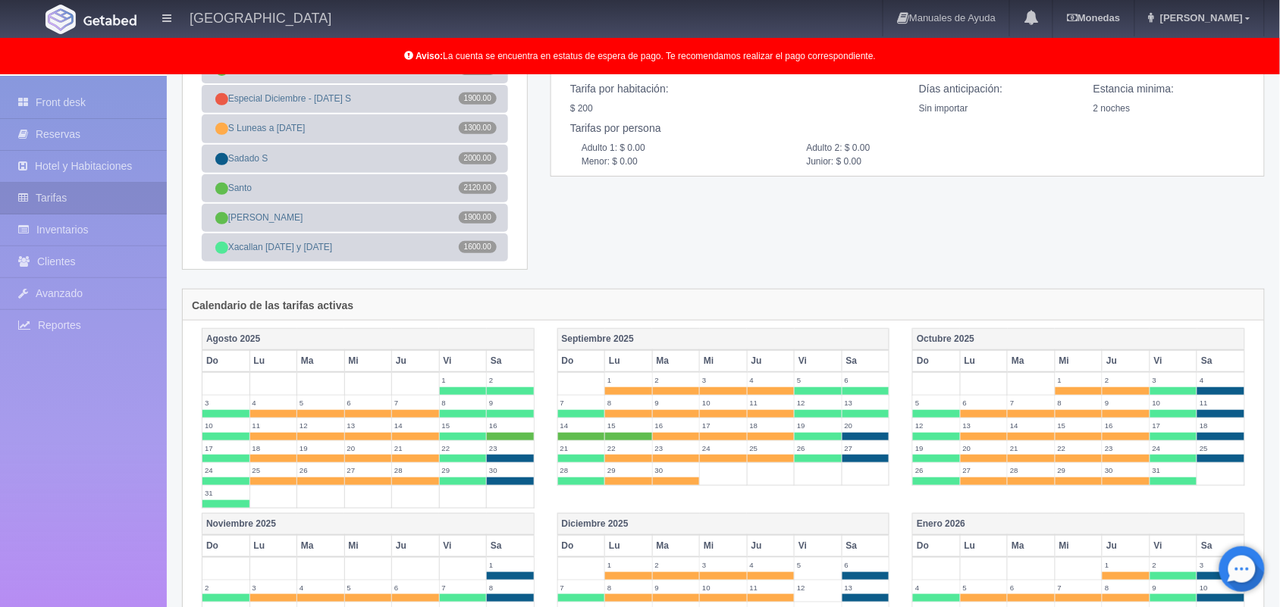
scroll to position [120, 0]
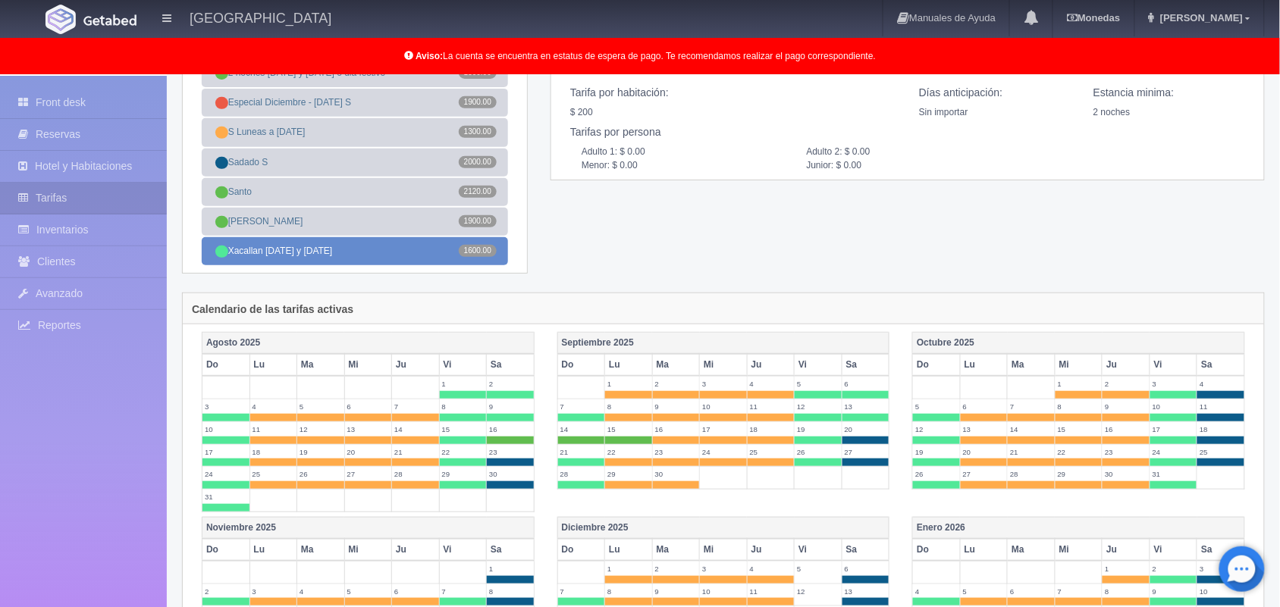
click at [418, 258] on link "Xacallan Domingo y viernes 1600.00" at bounding box center [355, 251] width 306 height 28
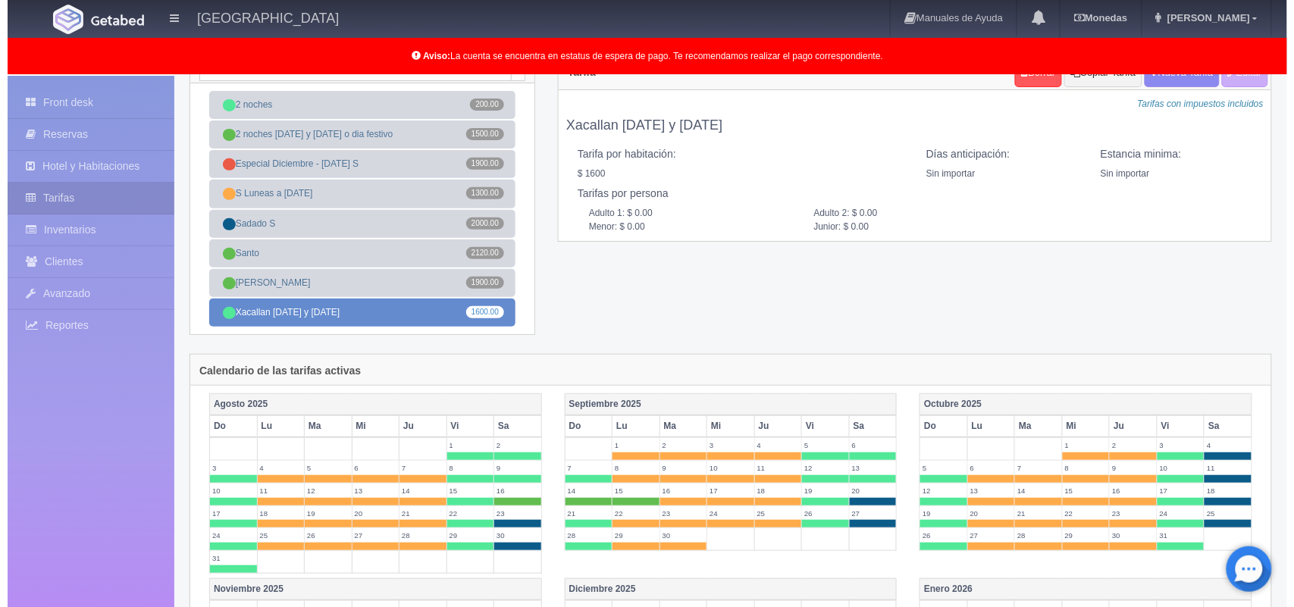
scroll to position [0, 0]
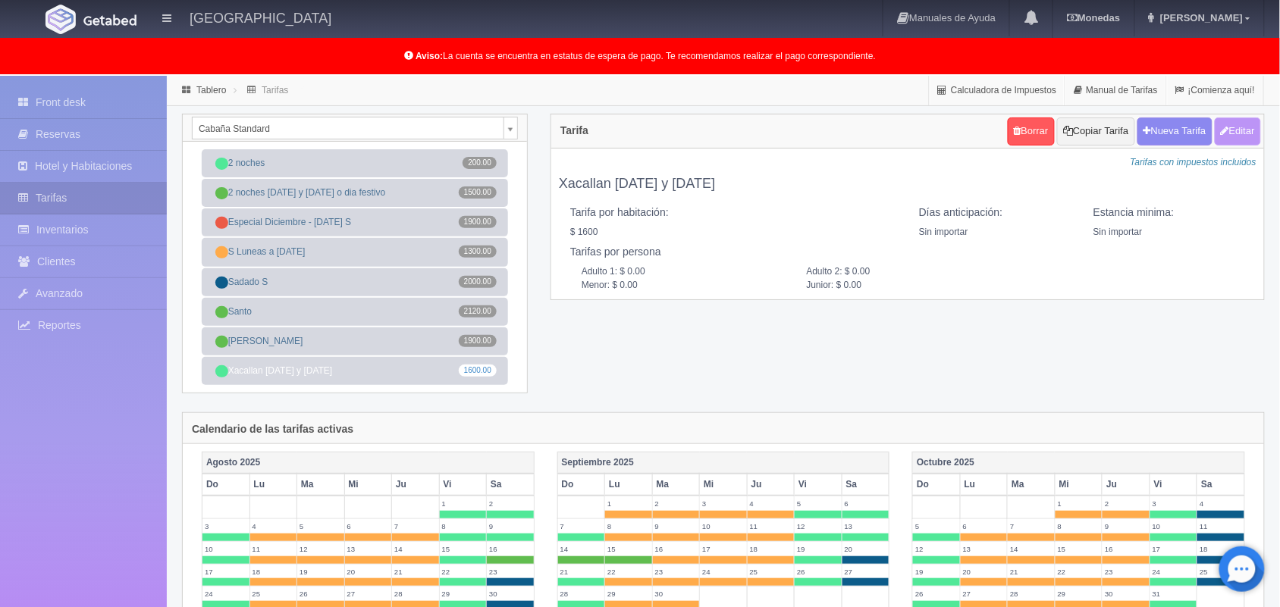
click at [1230, 131] on button "Editar" at bounding box center [1237, 131] width 46 height 28
type input "Xacallan Domingo y viernes"
select select "0"
type input "0"
checkbox input "true"
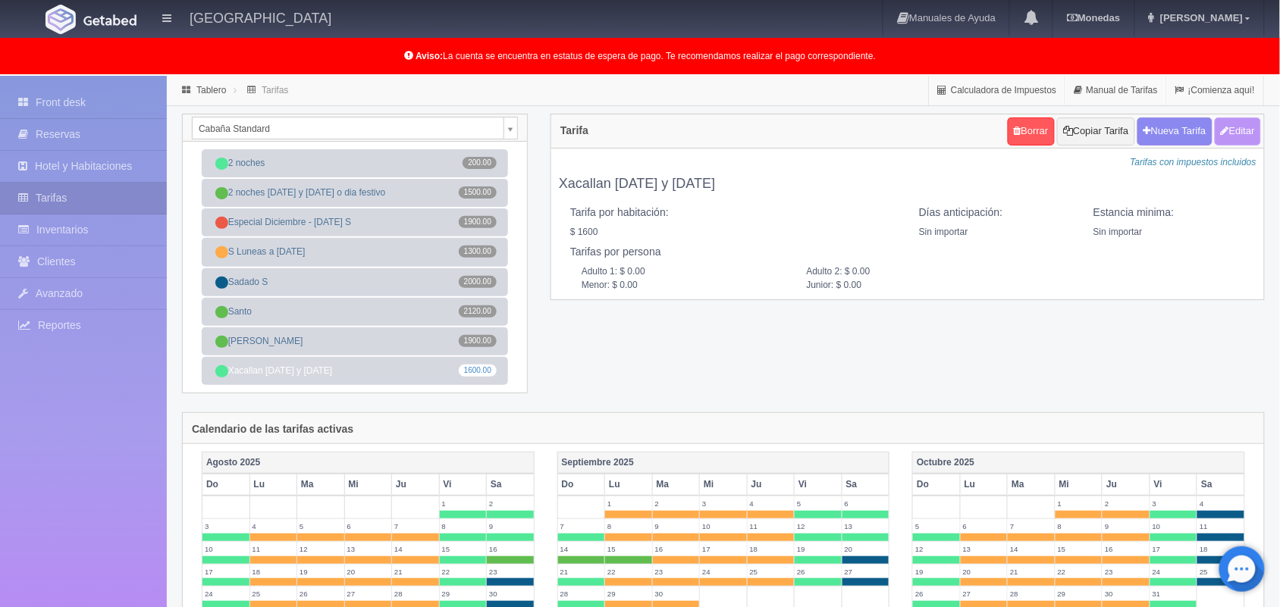
type input "1600.00"
checkbox input "true"
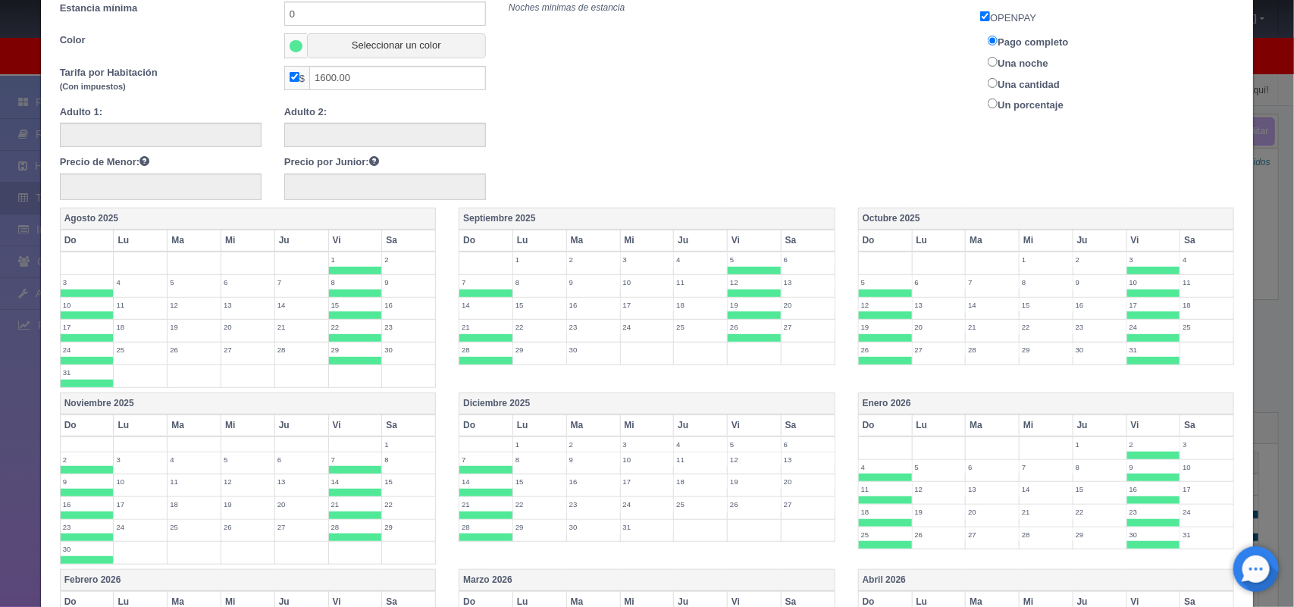
scroll to position [173, 0]
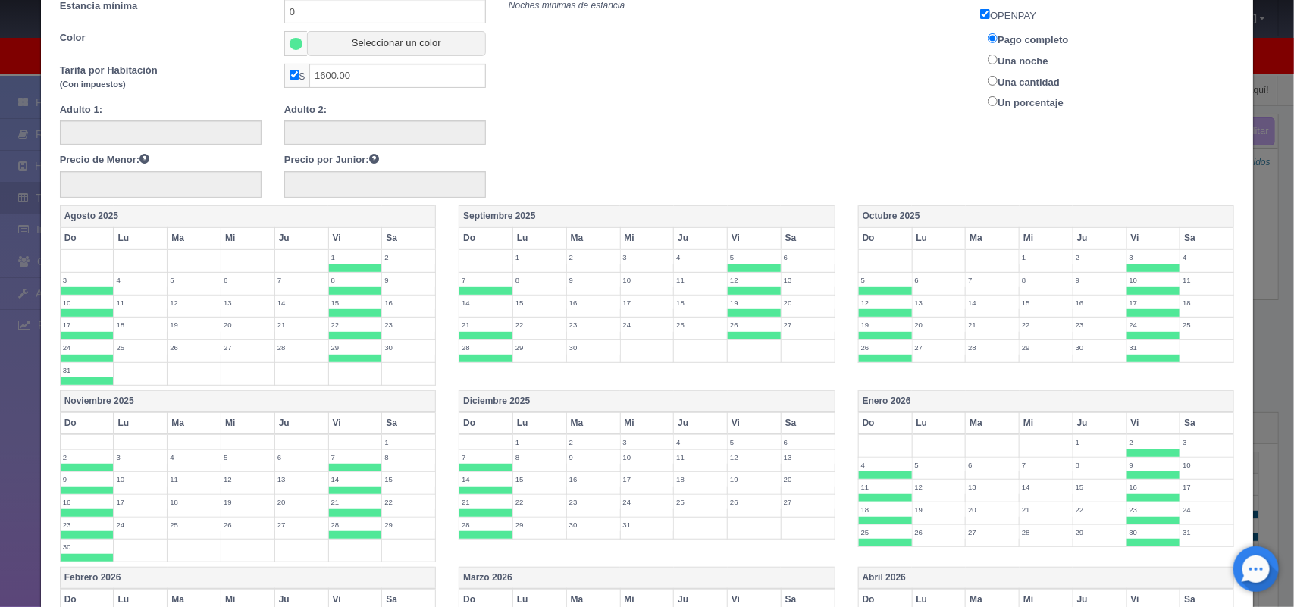
click at [740, 459] on label "12" at bounding box center [754, 457] width 53 height 14
click at [740, 478] on label "19" at bounding box center [754, 479] width 53 height 14
click at [739, 509] on label "26" at bounding box center [754, 502] width 53 height 14
click at [739, 438] on label "5" at bounding box center [754, 442] width 53 height 14
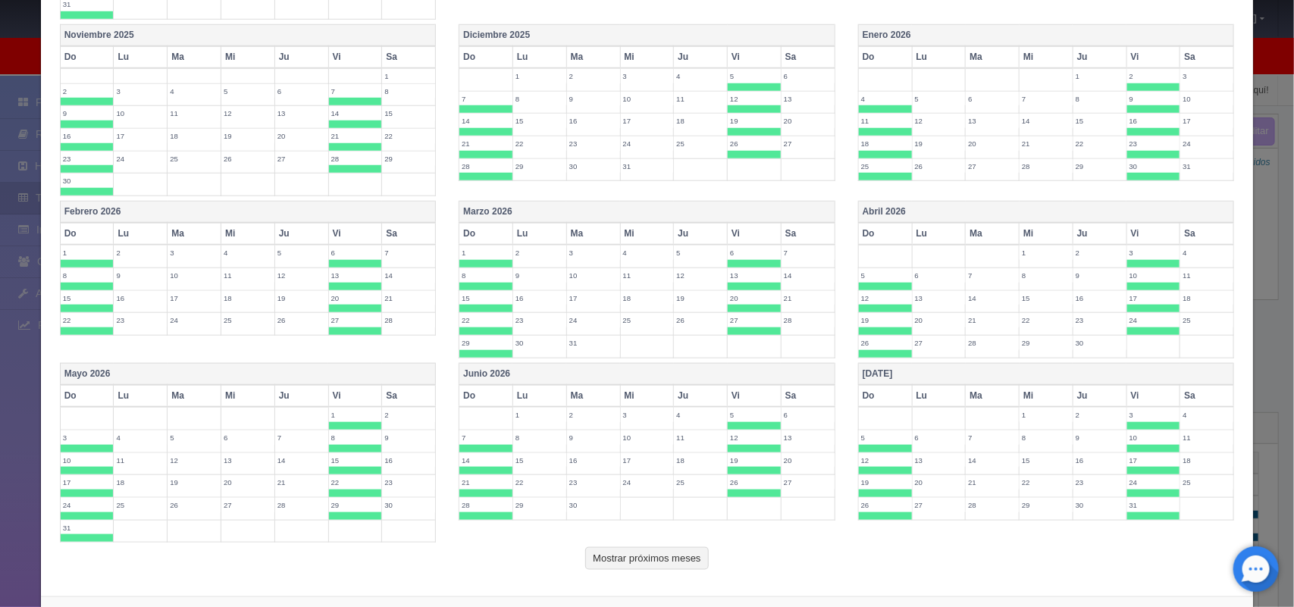
scroll to position [591, 0]
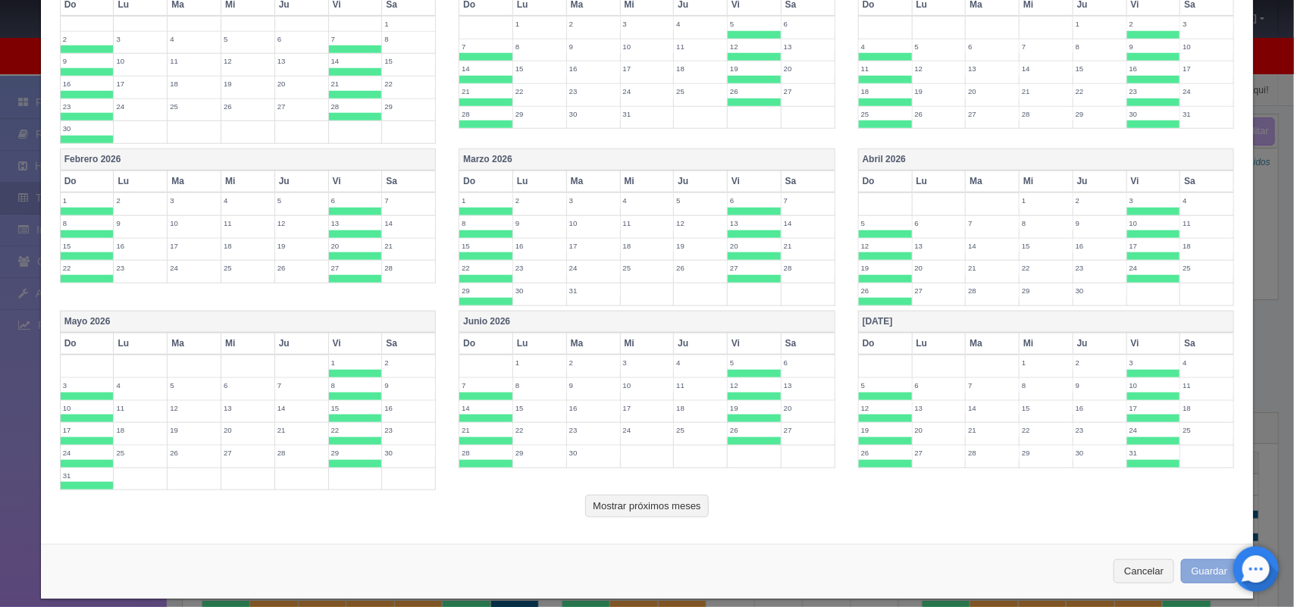
click at [1196, 580] on button "Guardar" at bounding box center [1210, 571] width 58 height 25
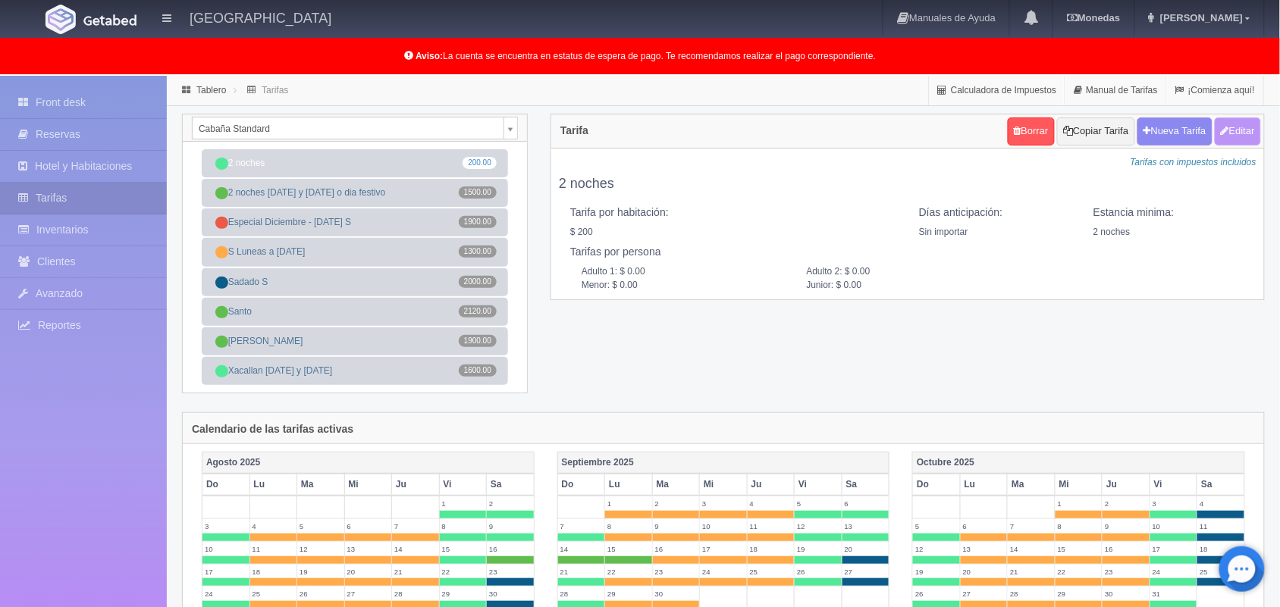
click at [1238, 133] on button "Editar" at bounding box center [1237, 131] width 46 height 28
type input "2 noches"
select select "0"
type input "2"
checkbox input "true"
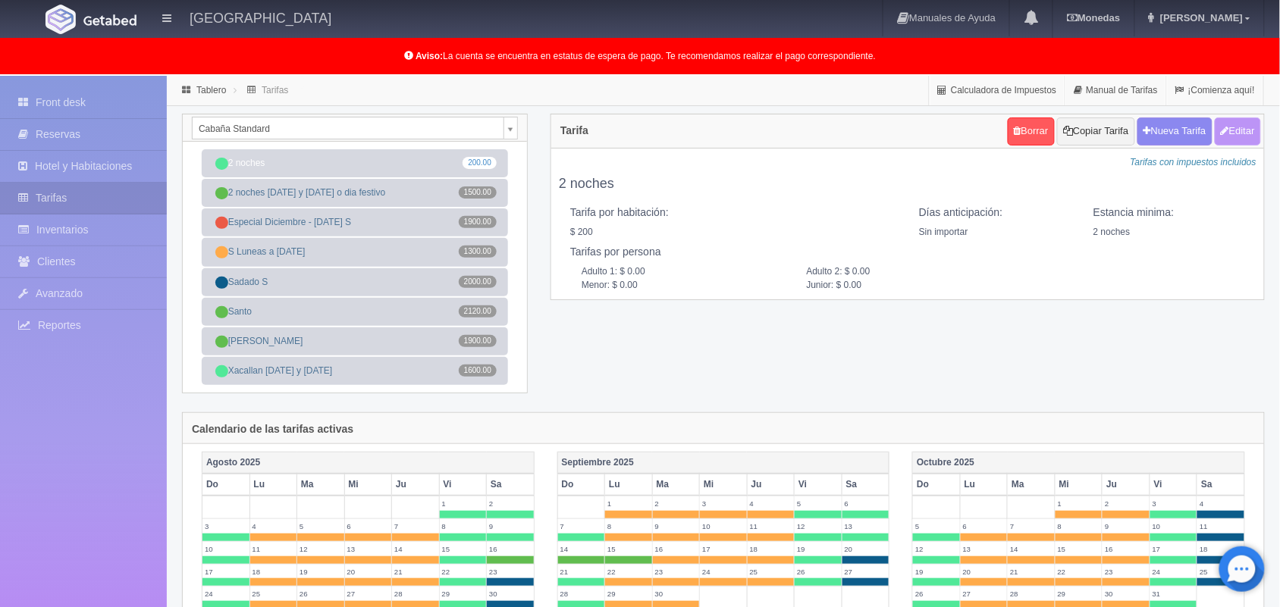
type input "200.00"
checkbox input "true"
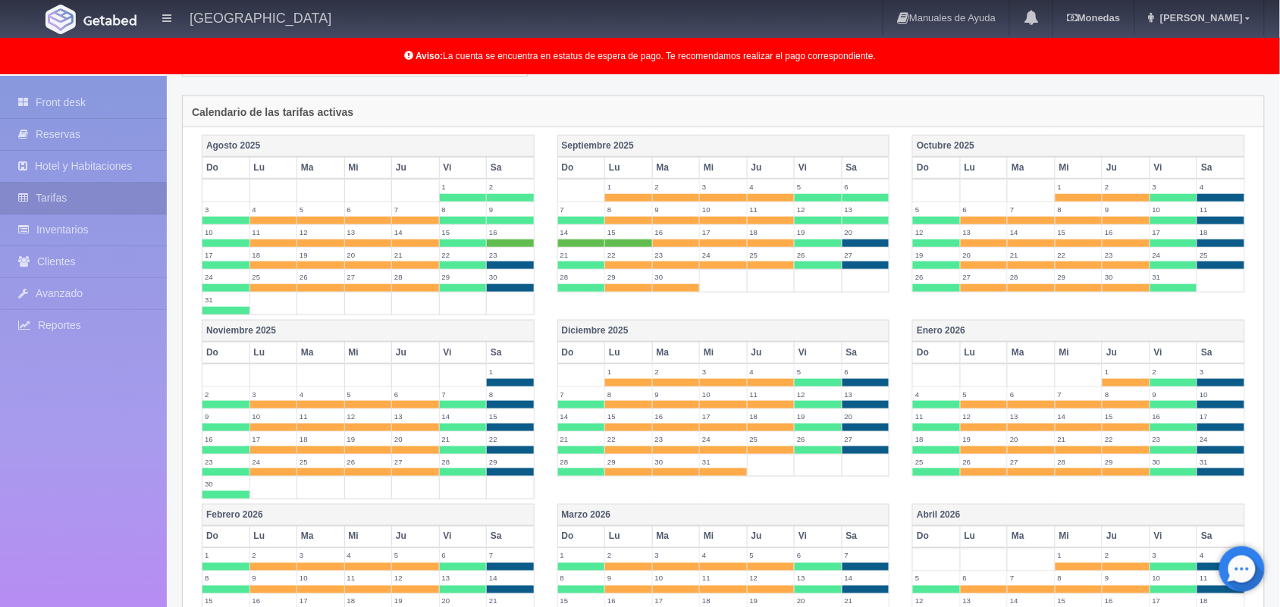
scroll to position [315, 0]
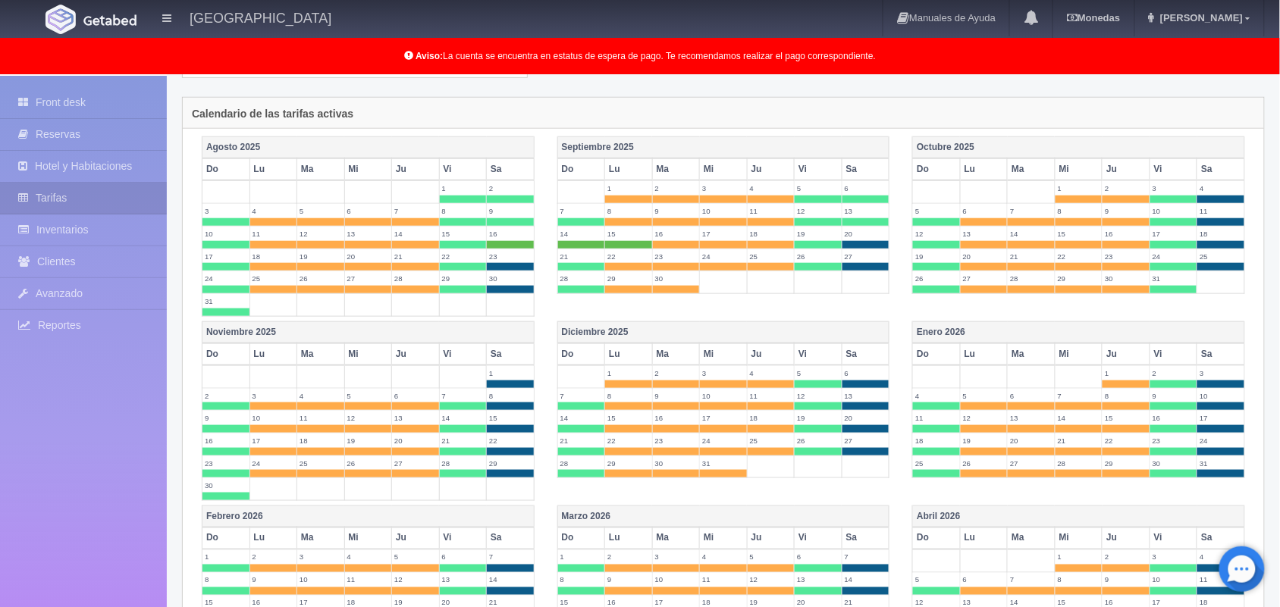
click at [697, 343] on th "Diciembre 2025" at bounding box center [723, 332] width 332 height 22
click at [819, 394] on label "12" at bounding box center [817, 396] width 47 height 14
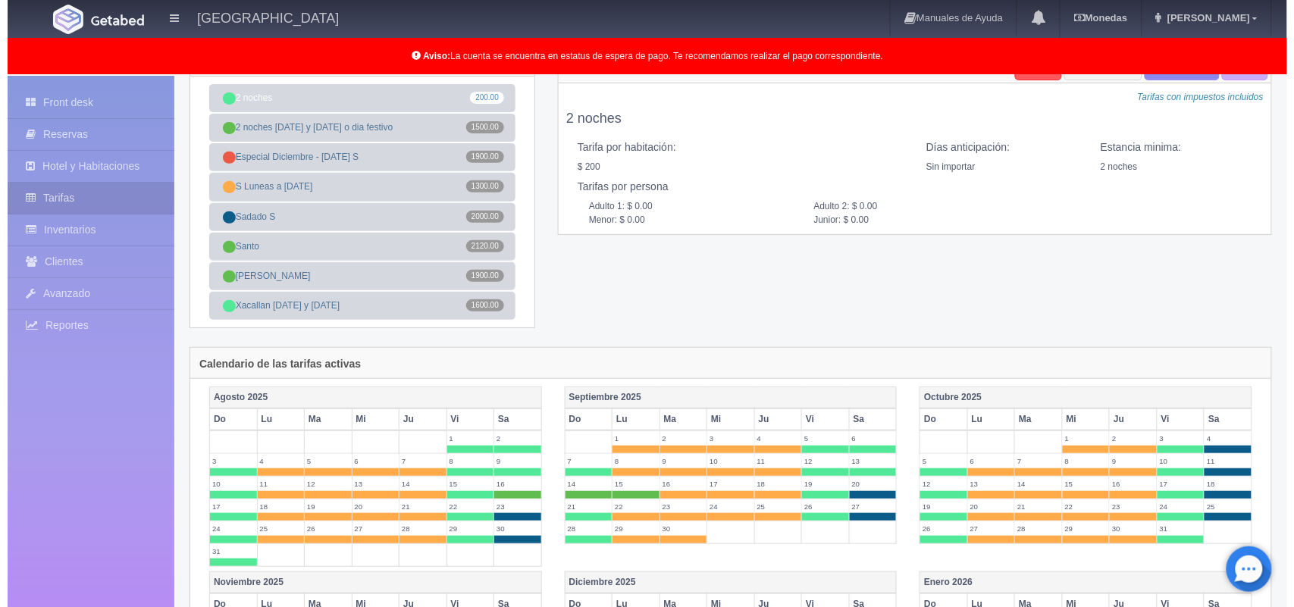
scroll to position [0, 0]
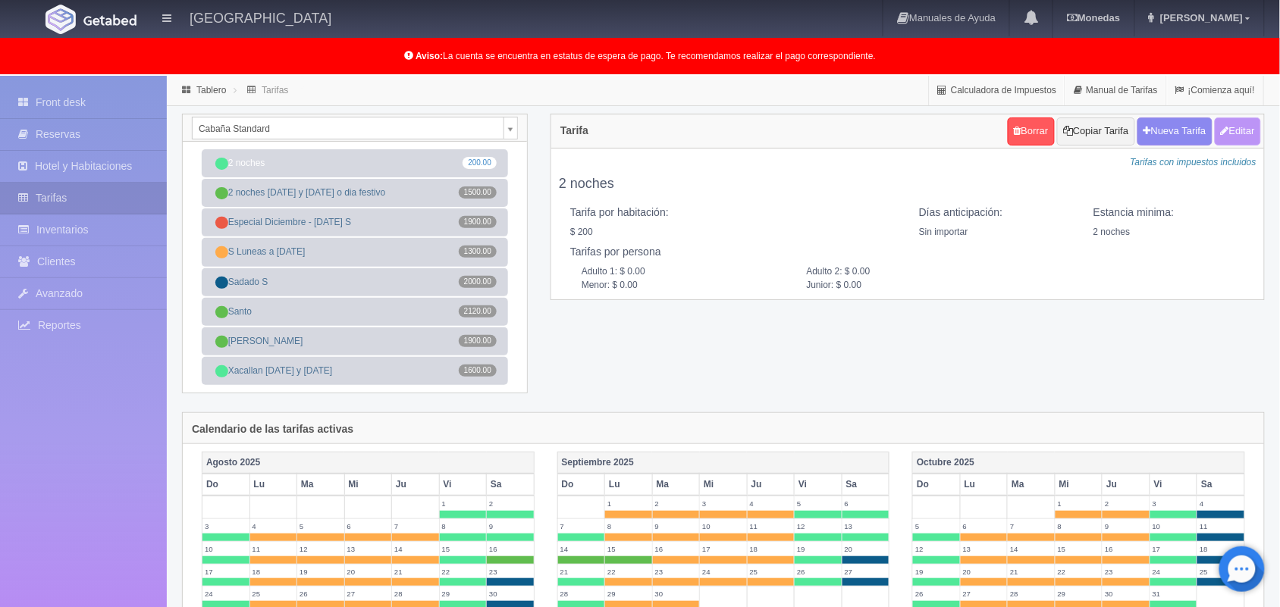
click at [1233, 143] on button "Editar" at bounding box center [1237, 131] width 46 height 28
type input "2 noches"
select select "0"
type input "2"
checkbox input "true"
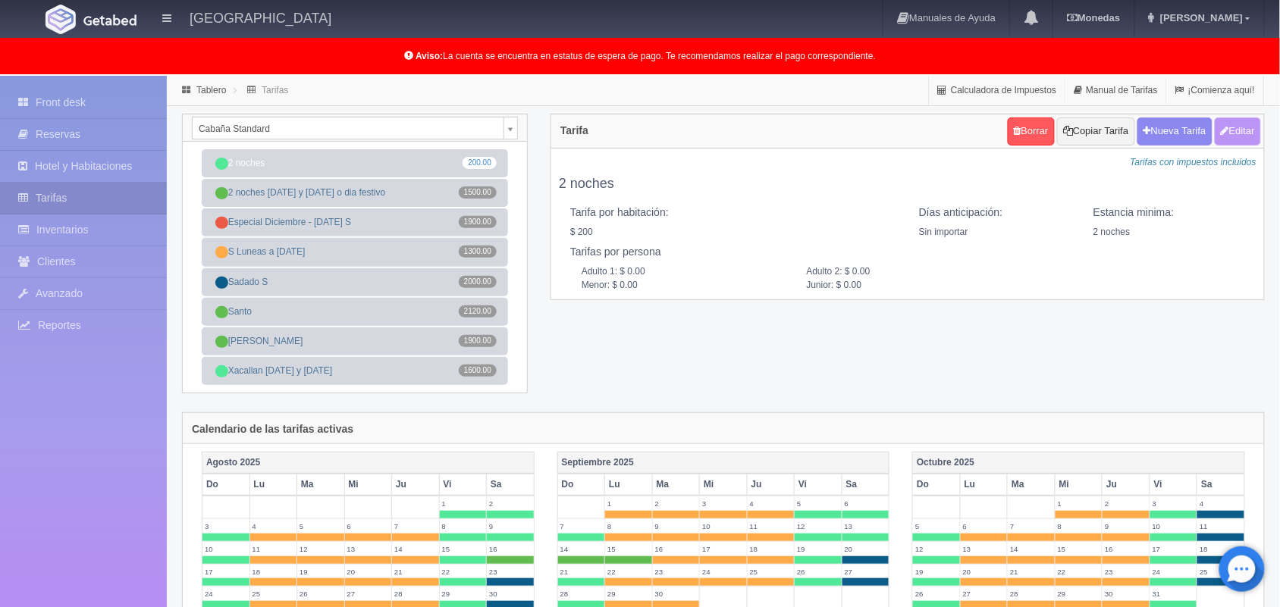
type input "200.00"
checkbox input "true"
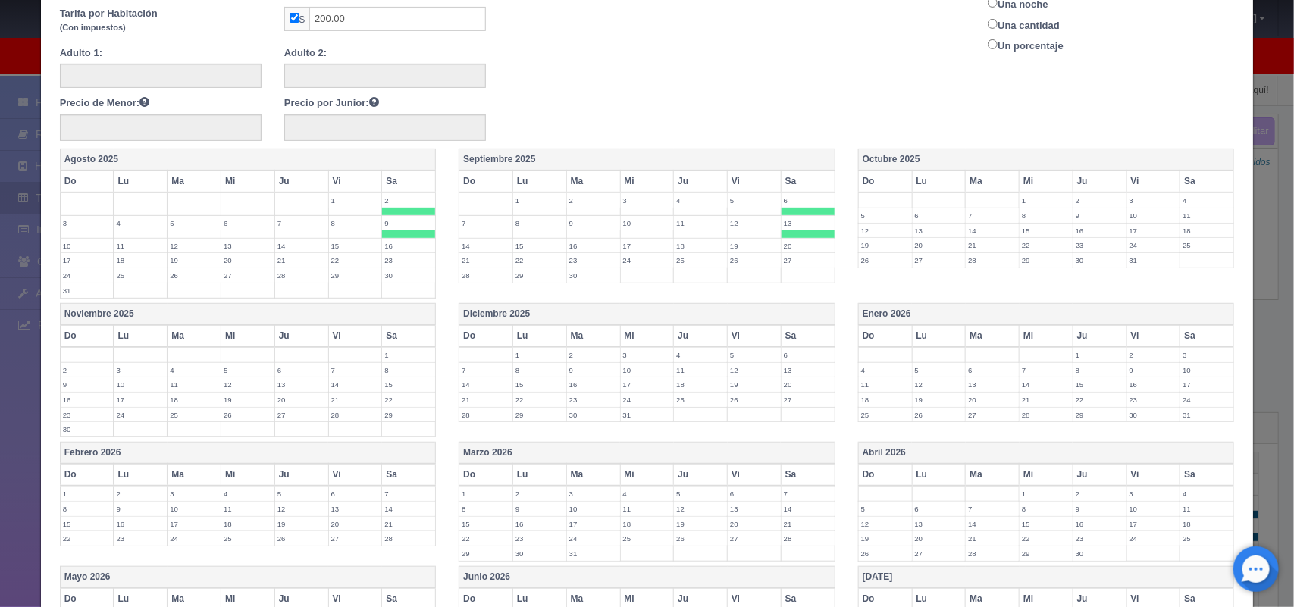
scroll to position [232, 0]
click at [730, 357] on label "5" at bounding box center [754, 353] width 53 height 14
click at [732, 362] on span at bounding box center [754, 364] width 53 height 8
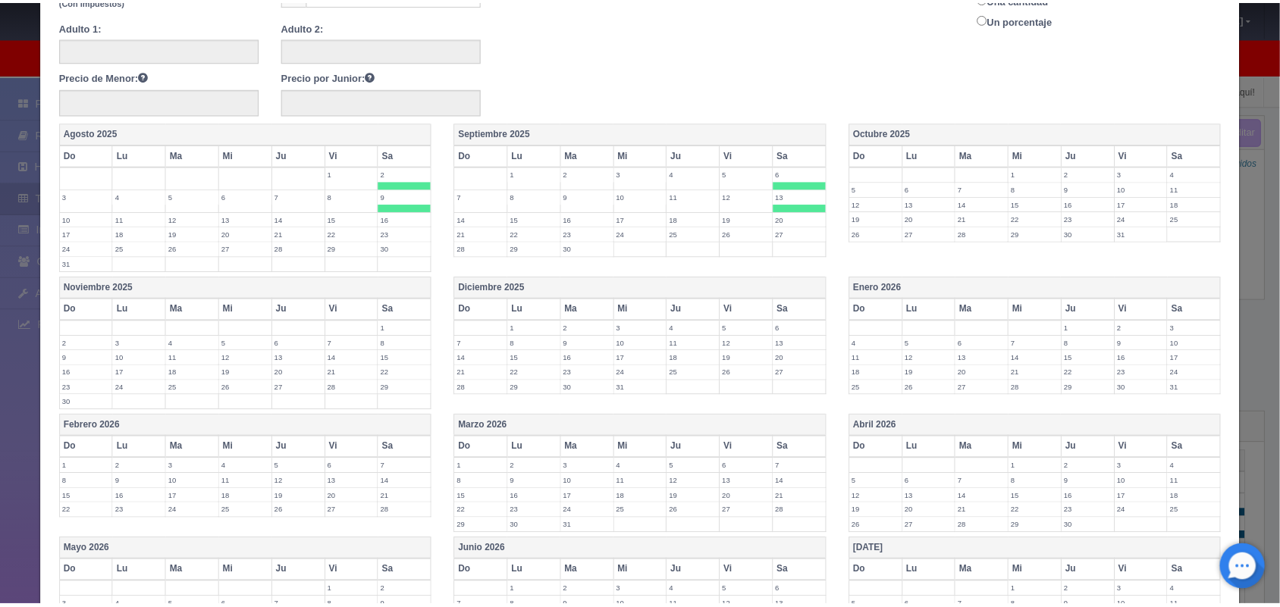
scroll to position [457, 0]
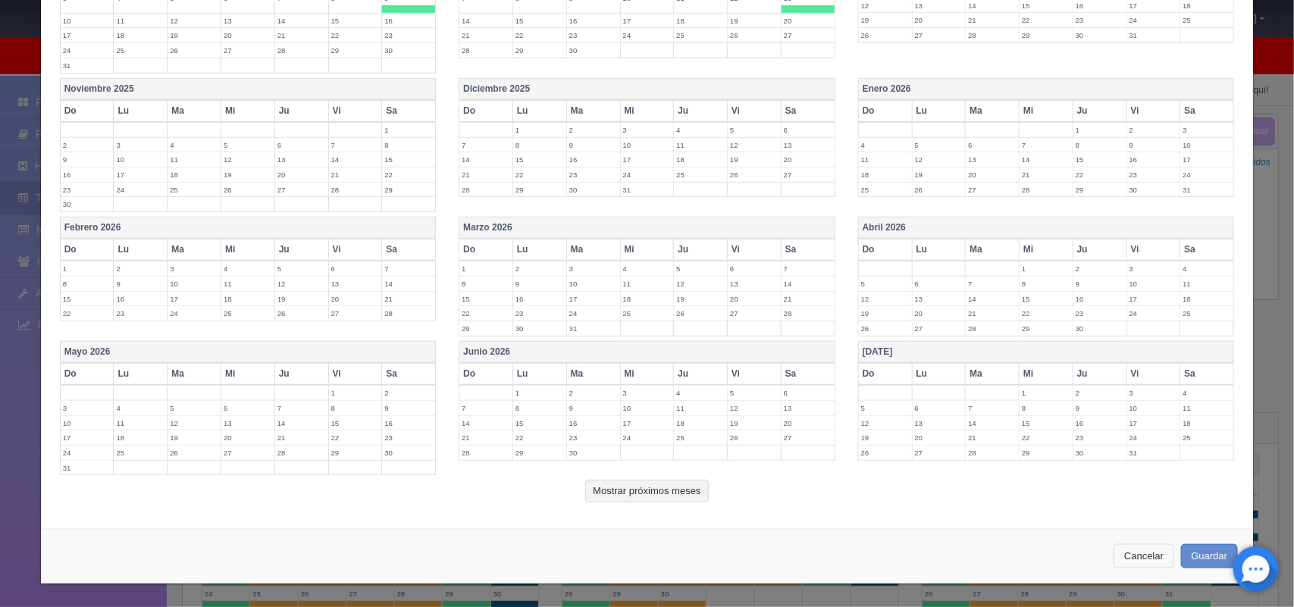
click at [1145, 557] on button "Cancelar" at bounding box center [1144, 556] width 61 height 25
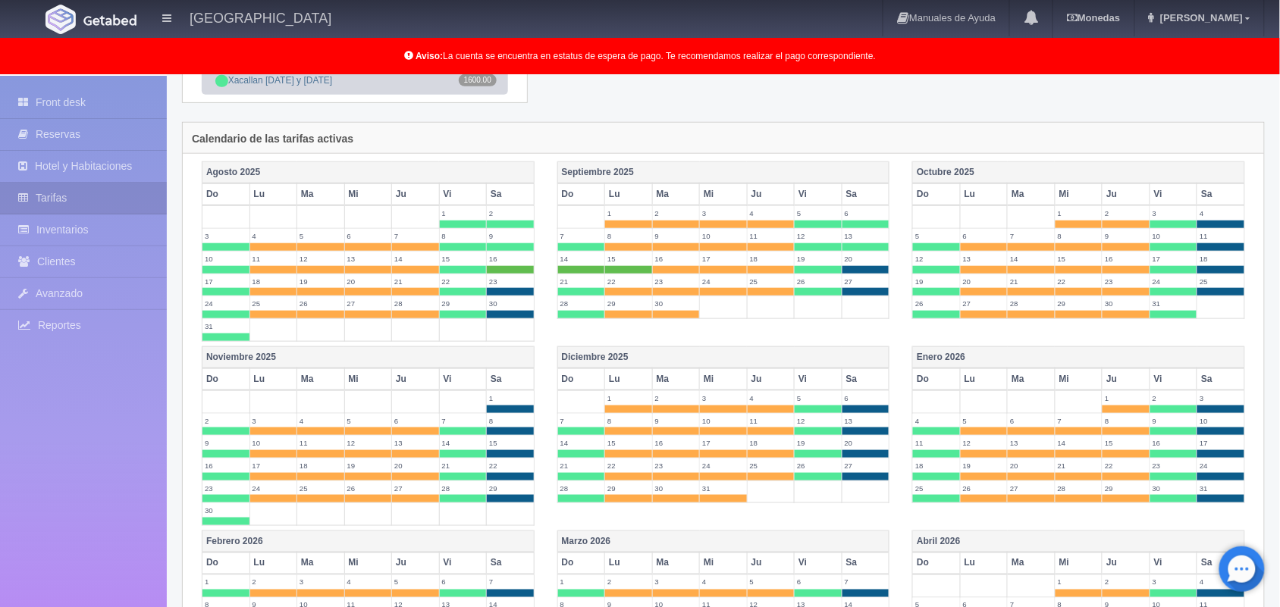
scroll to position [0, 0]
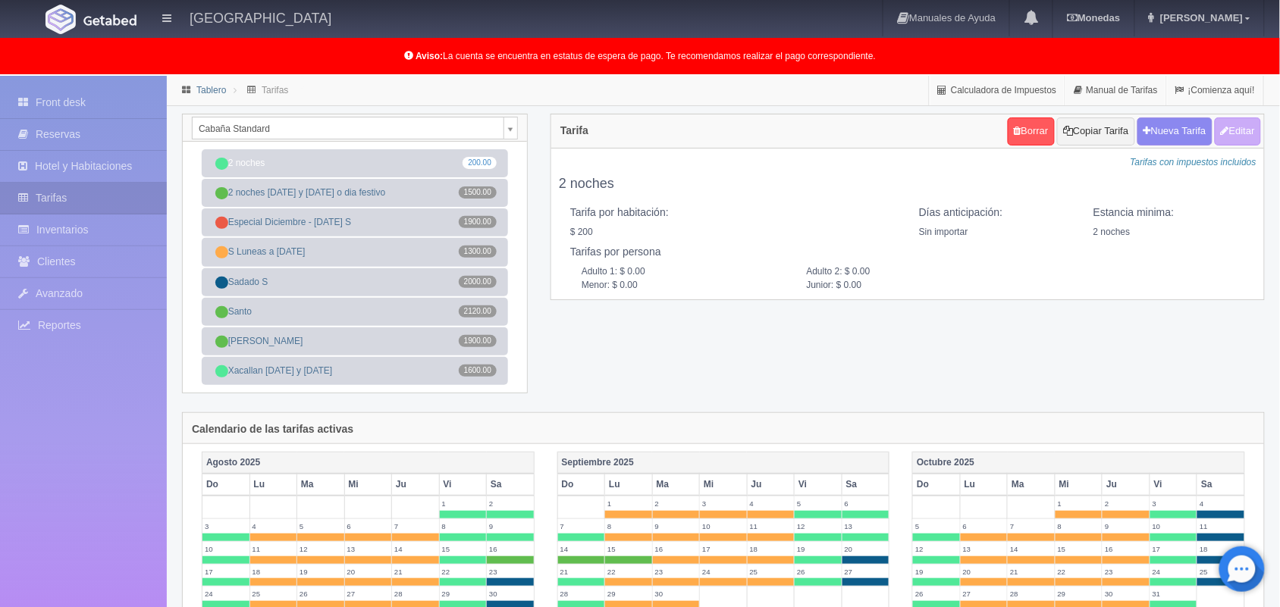
click at [210, 92] on link "Tablero" at bounding box center [211, 90] width 30 height 11
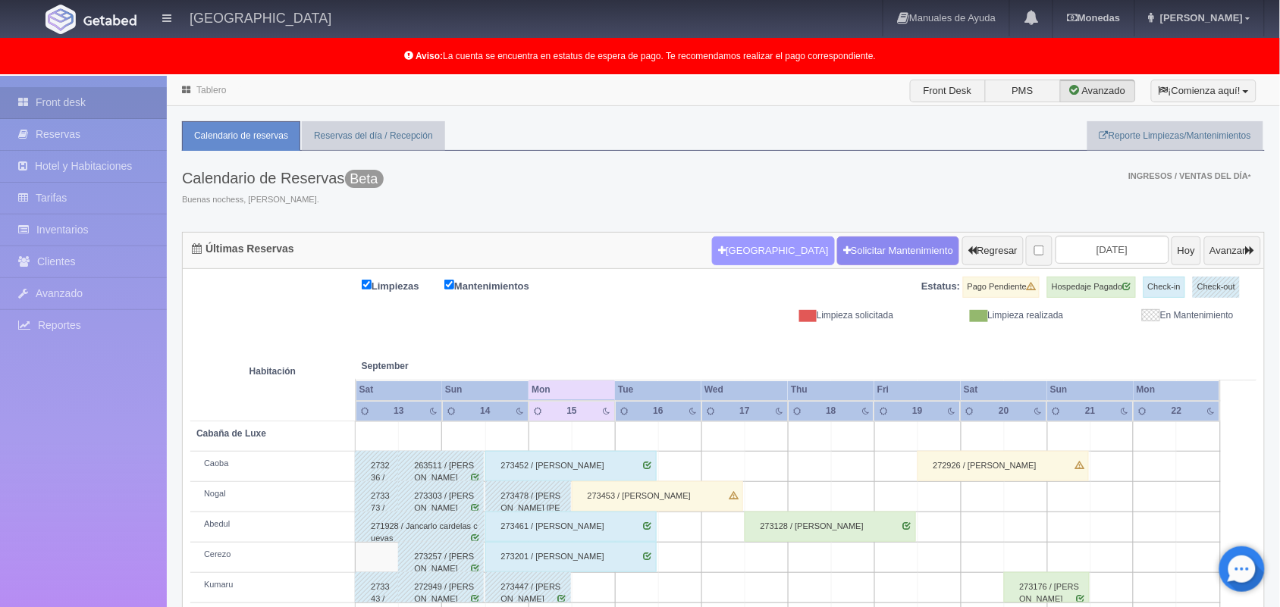
click at [738, 250] on button "[GEOGRAPHIC_DATA]" at bounding box center [773, 251] width 122 height 29
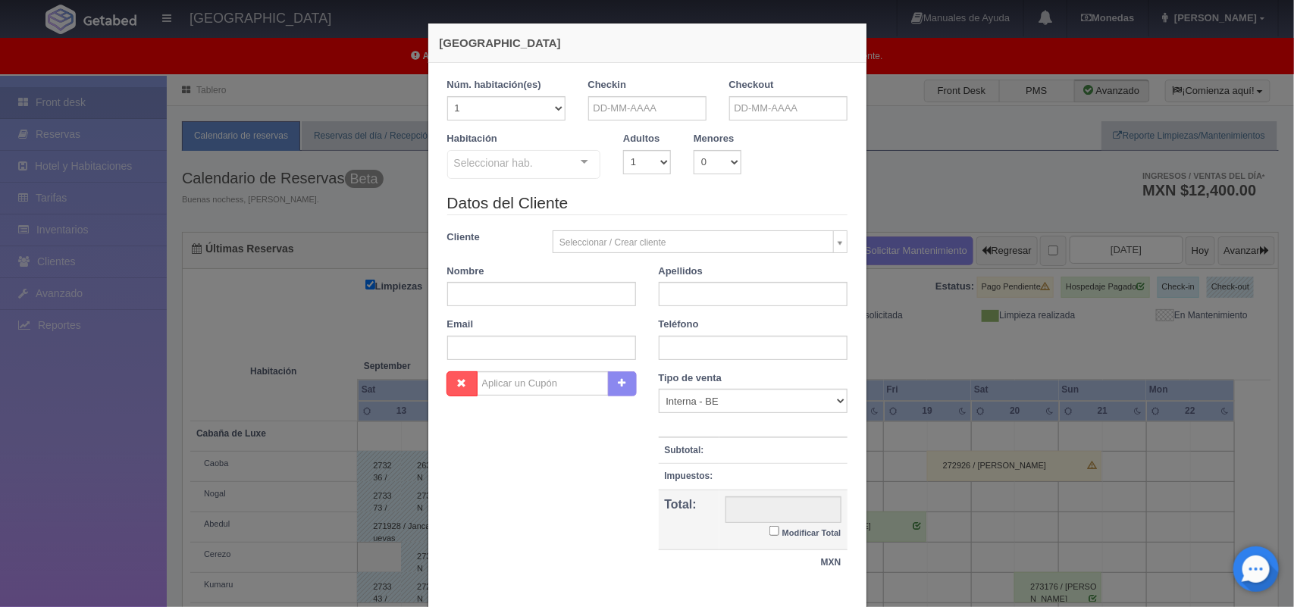
checkbox input "false"
click at [620, 110] on input "text" at bounding box center [647, 108] width 118 height 24
click at [619, 227] on link "15" at bounding box center [616, 226] width 20 height 22
type input "[DATE]"
checkbox input "false"
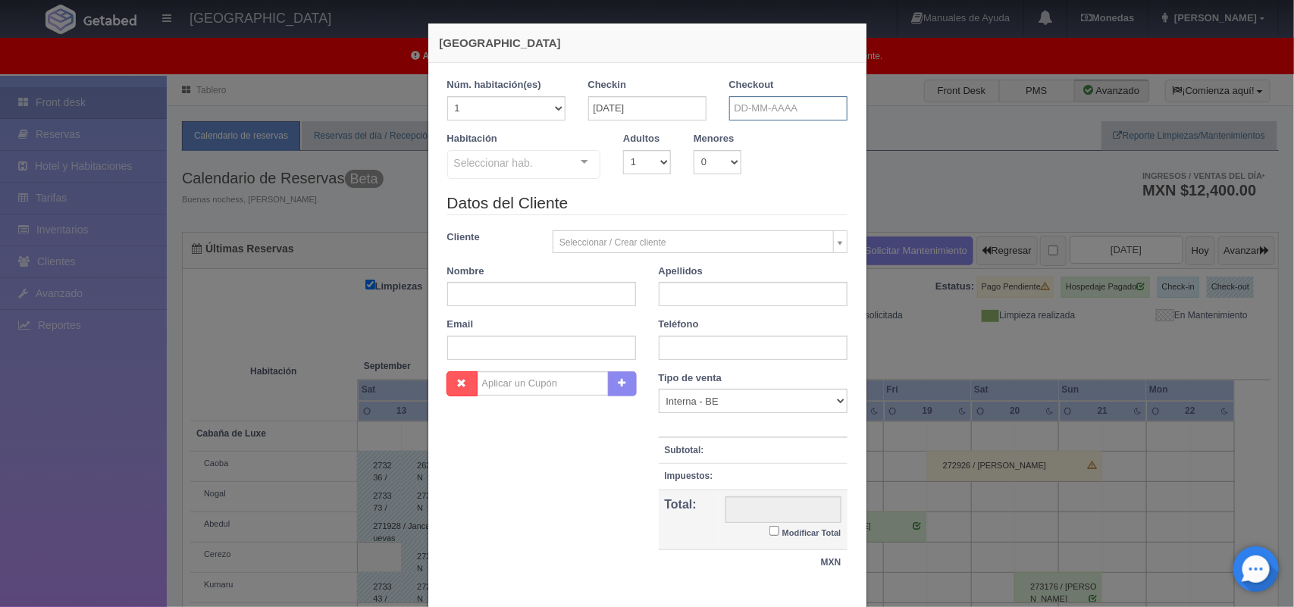
click at [778, 116] on input "text" at bounding box center [788, 108] width 118 height 24
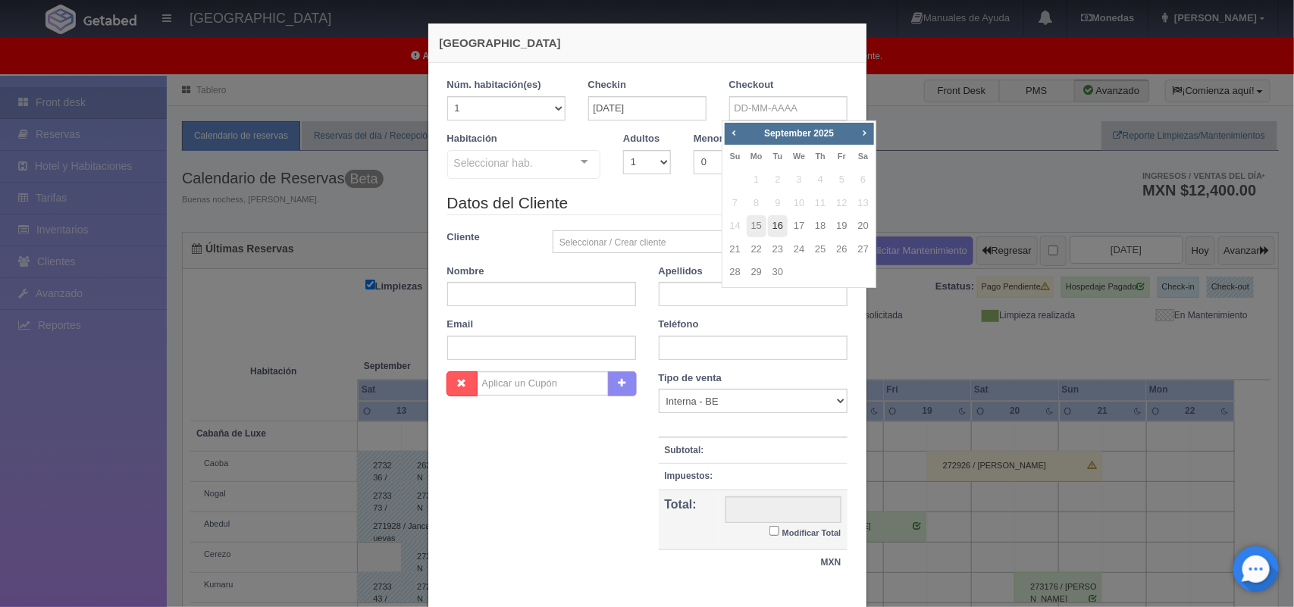
click at [782, 222] on link "16" at bounding box center [778, 226] width 20 height 22
type input "[DATE]"
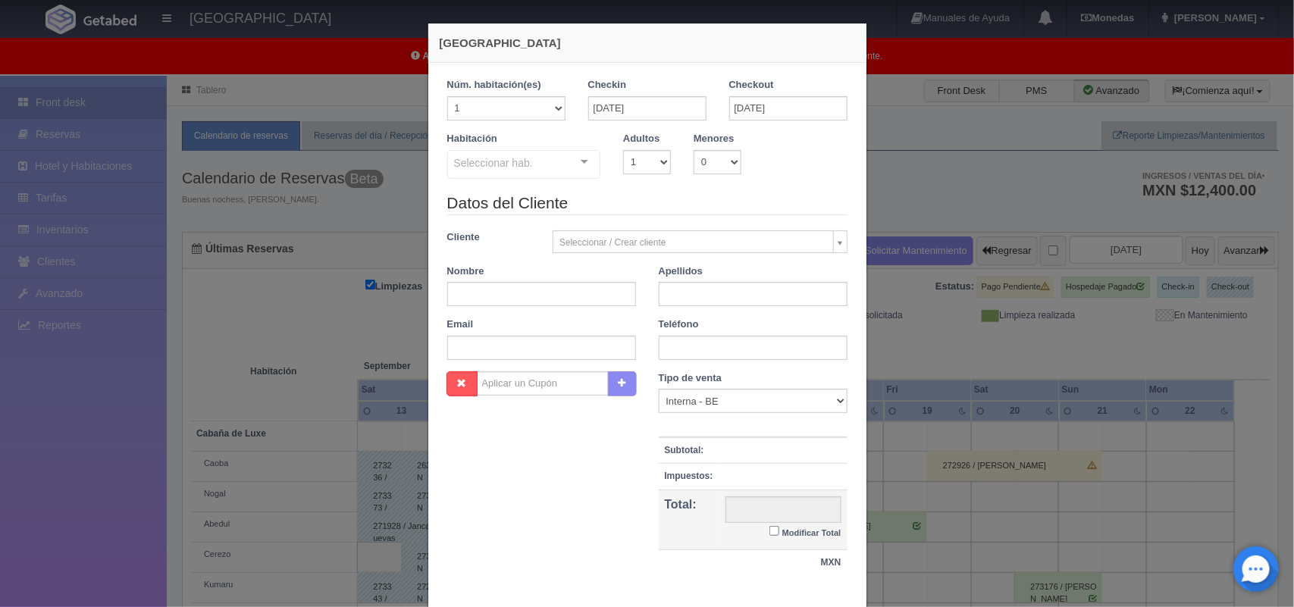
checkbox input "false"
click at [653, 160] on select "1 2 3 4 5 6 7 8 9 10" at bounding box center [647, 162] width 48 height 24
select select "2"
click at [623, 150] on select "1 2 3 4 5 6 7 8 9 10" at bounding box center [647, 162] width 48 height 24
click at [565, 163] on div "Seleccionar hab. Cabaña de Luxe Cabaña de Luxe - Sin asignar Kumaru Cabaña Stan…" at bounding box center [524, 165] width 154 height 30
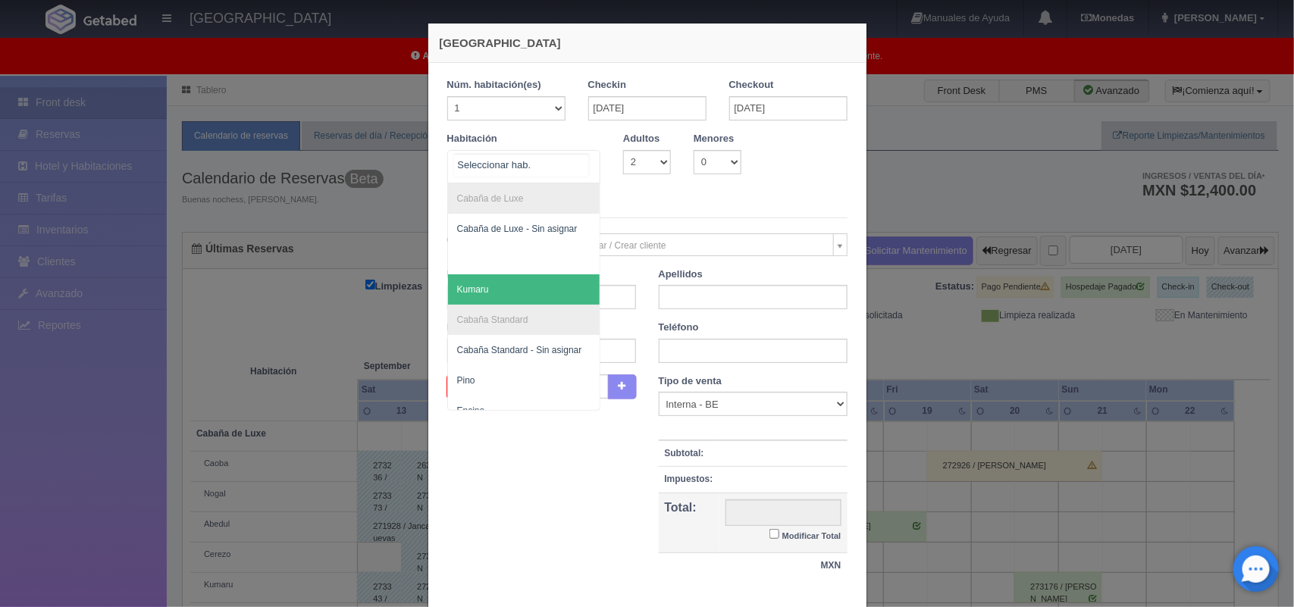
scroll to position [30, 0]
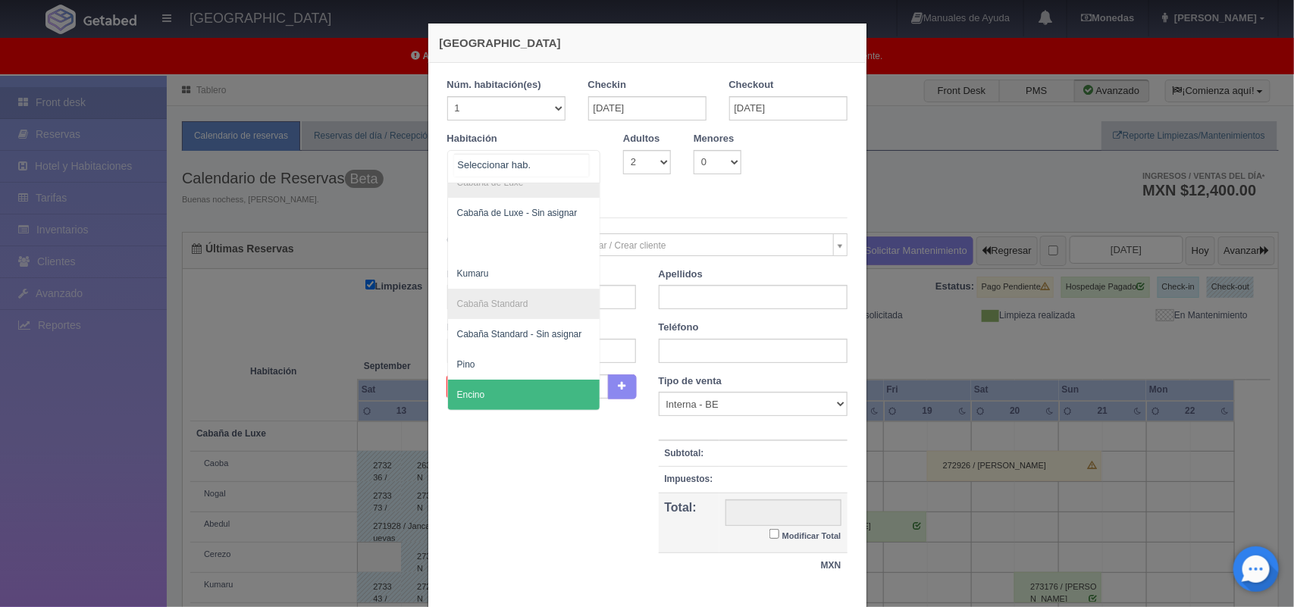
click at [547, 380] on span "Encino" at bounding box center [524, 395] width 152 height 30
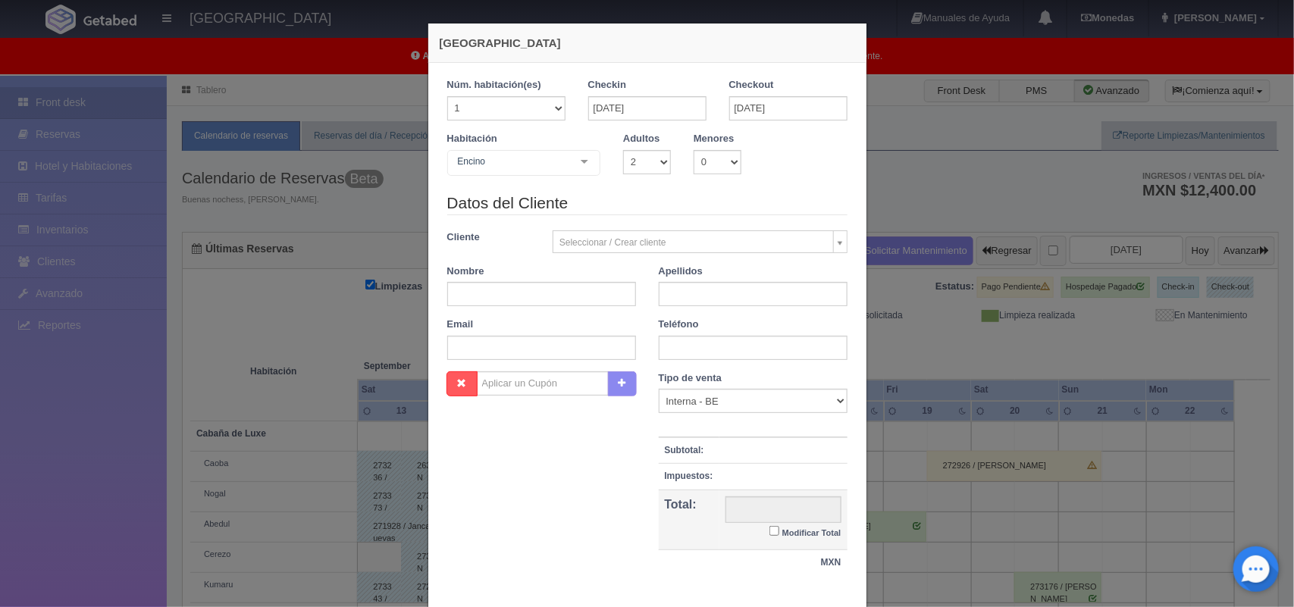
checkbox input "false"
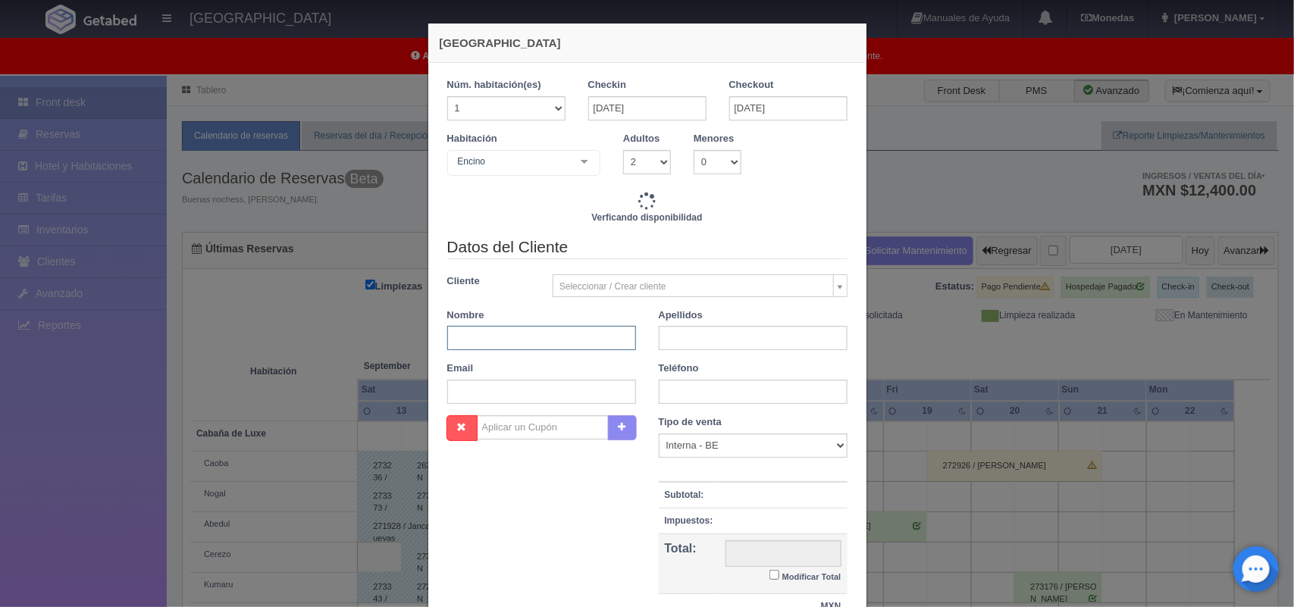
type input "1500.00"
checkbox input "false"
click at [528, 341] on input "text" at bounding box center [541, 338] width 189 height 24
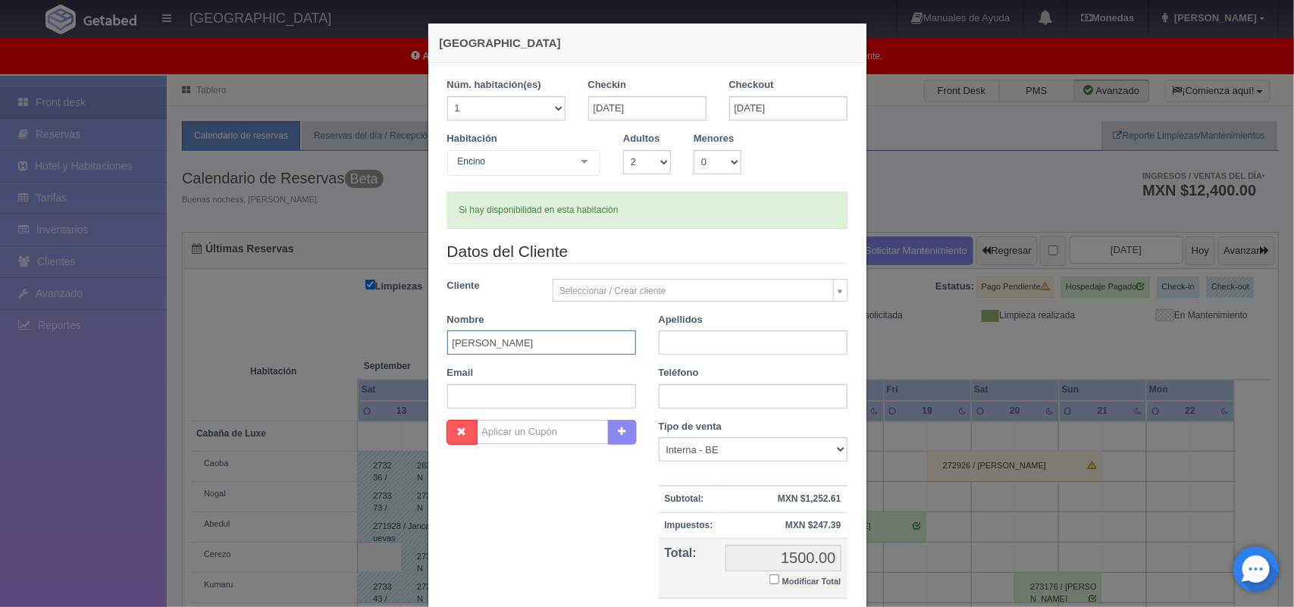
type input "[PERSON_NAME]"
click at [701, 336] on input "text" at bounding box center [753, 343] width 189 height 24
type input "[PERSON_NAME]"
click at [724, 395] on input "text" at bounding box center [753, 396] width 189 height 24
type input "5580790543"
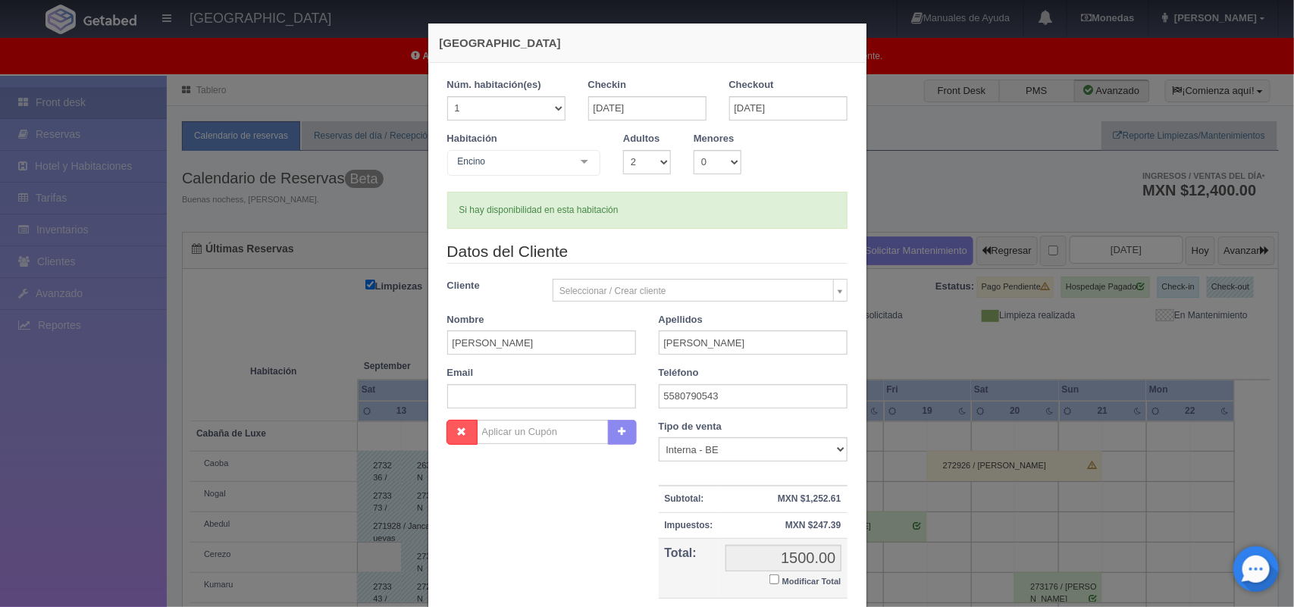
drag, startPoint x: 766, startPoint y: 578, endPoint x: 1293, endPoint y: 527, distance: 529.3
click at [1279, 527] on div "Nueva Reserva 1 Núm. habitación(es) 1 2 3 4 5 6 7 8 9 10 11 12 13 14 15 16 17 1…" at bounding box center [647, 303] width 1294 height 607
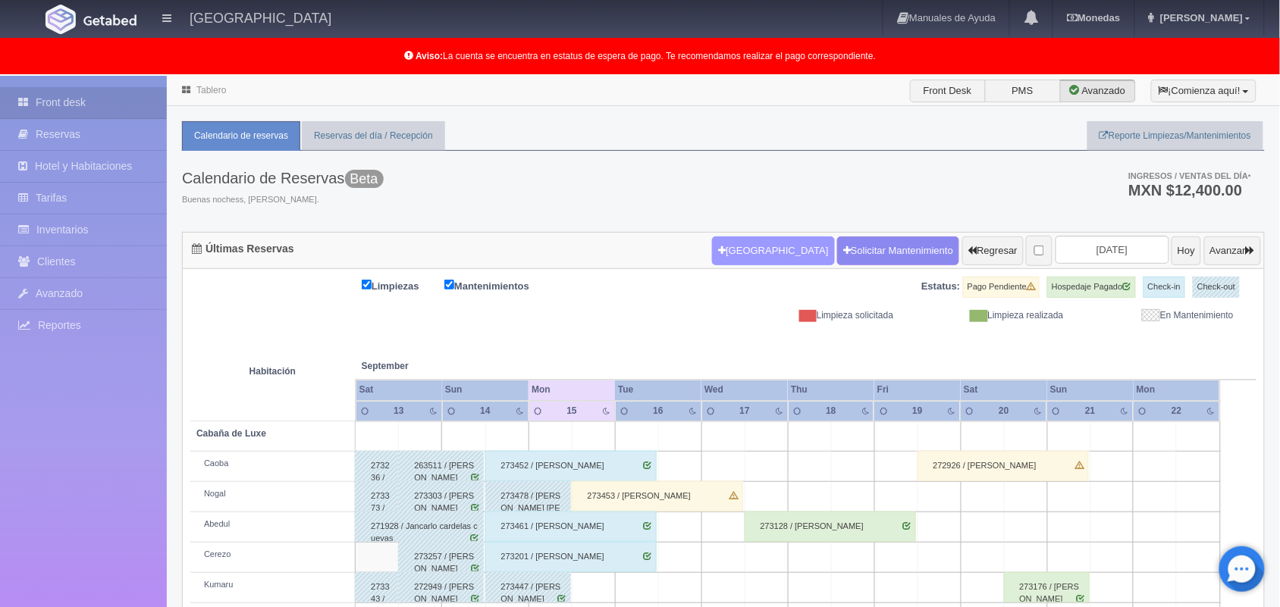
click at [730, 252] on button "[GEOGRAPHIC_DATA]" at bounding box center [773, 251] width 122 height 29
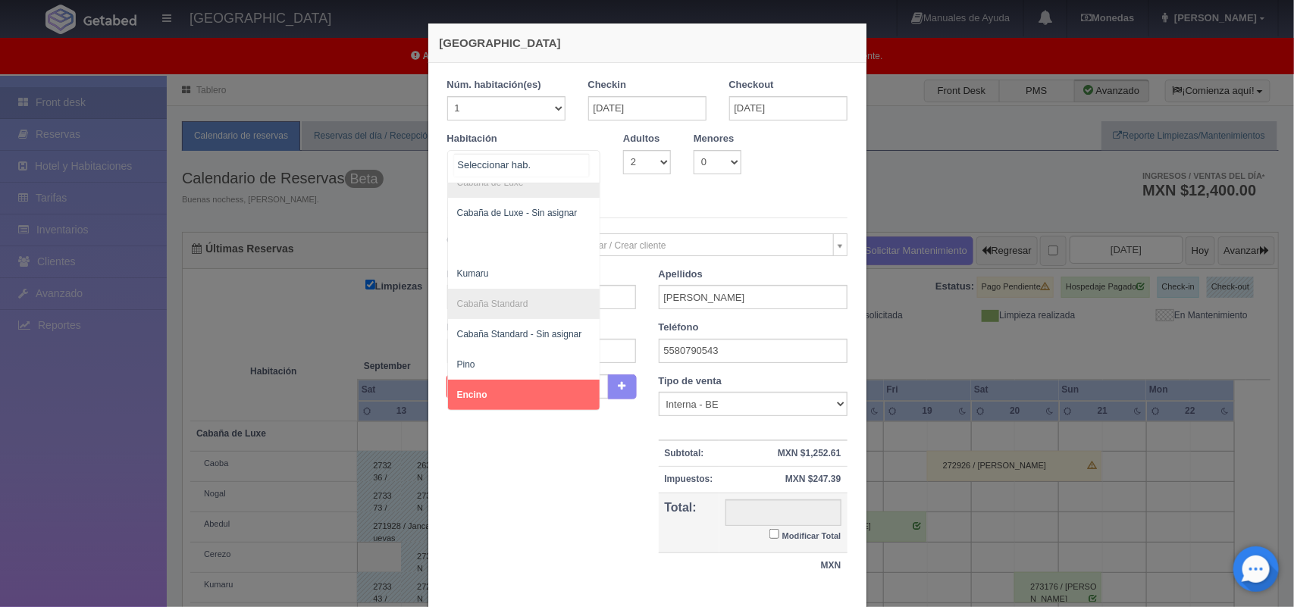
click at [582, 164] on div at bounding box center [584, 162] width 30 height 23
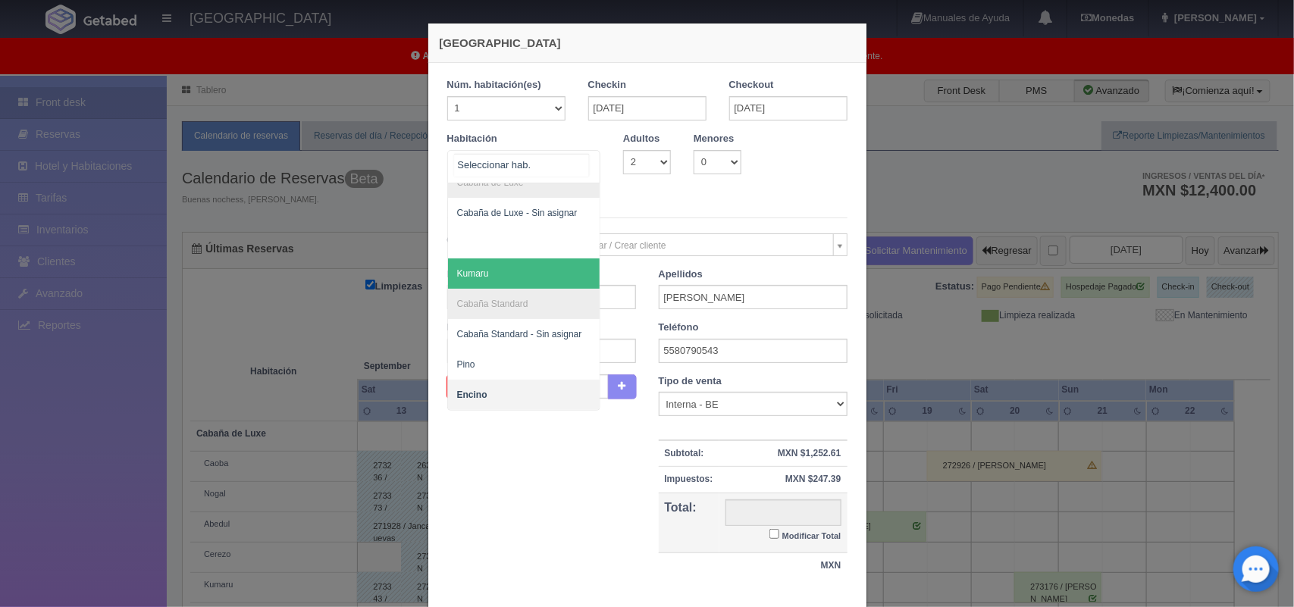
click at [573, 263] on span "Kumaru" at bounding box center [524, 273] width 152 height 30
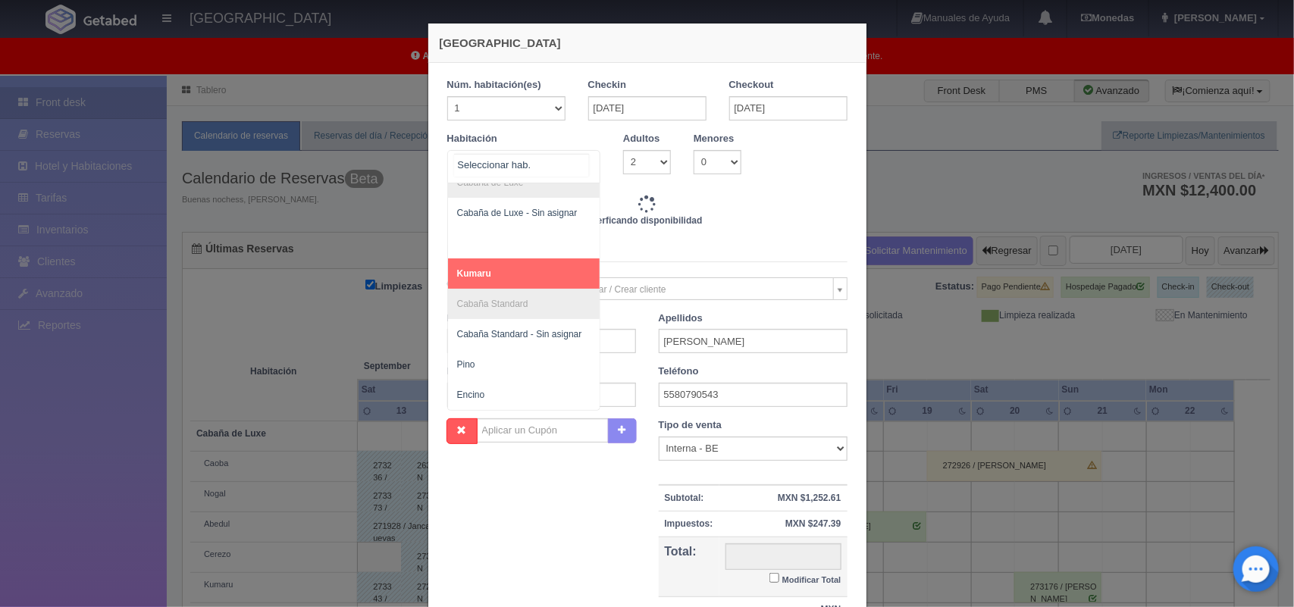
click at [576, 164] on div at bounding box center [584, 162] width 30 height 23
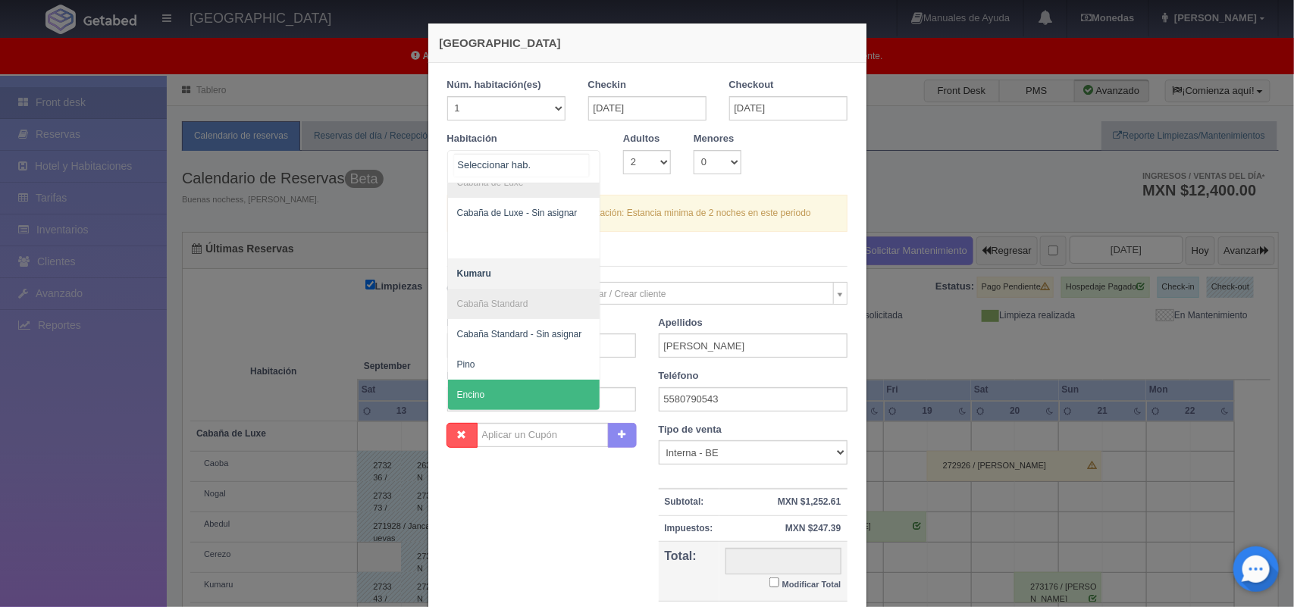
click at [546, 380] on span "Encino" at bounding box center [524, 395] width 152 height 30
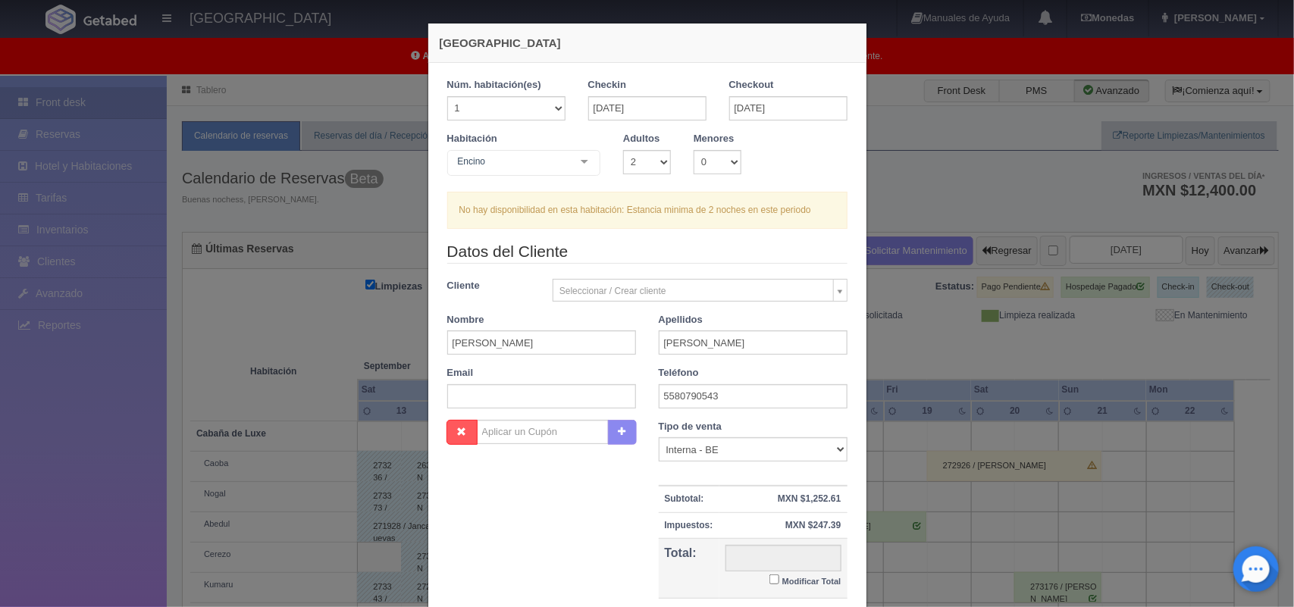
checkbox input "false"
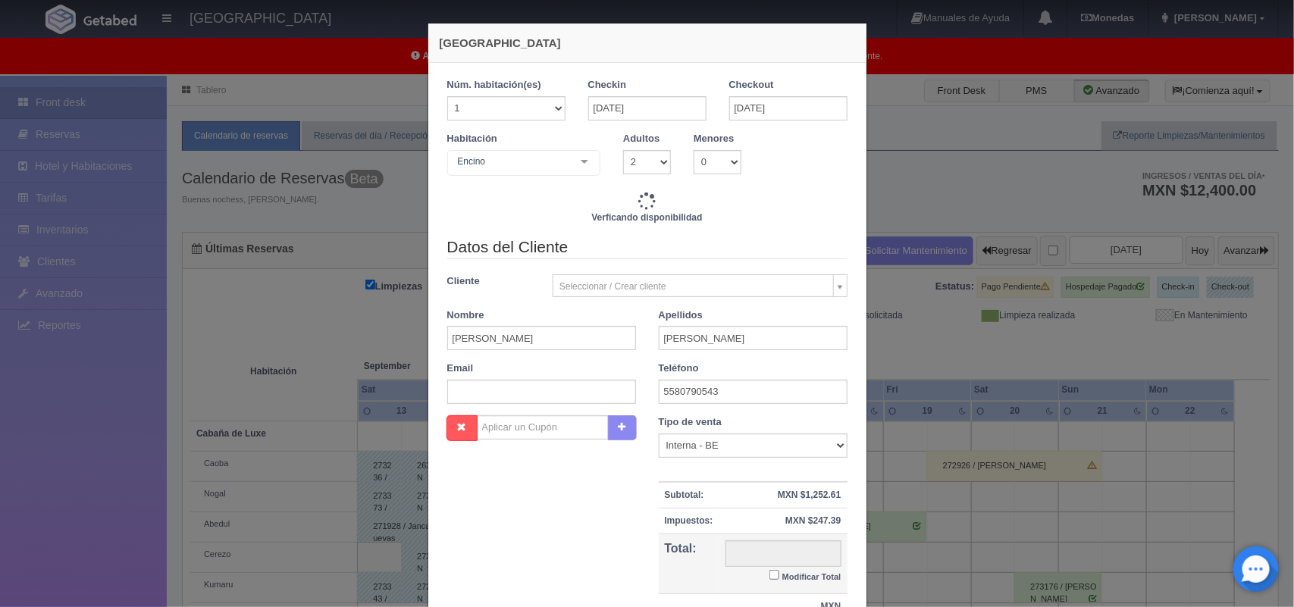
type input "1500.00"
checkbox input "false"
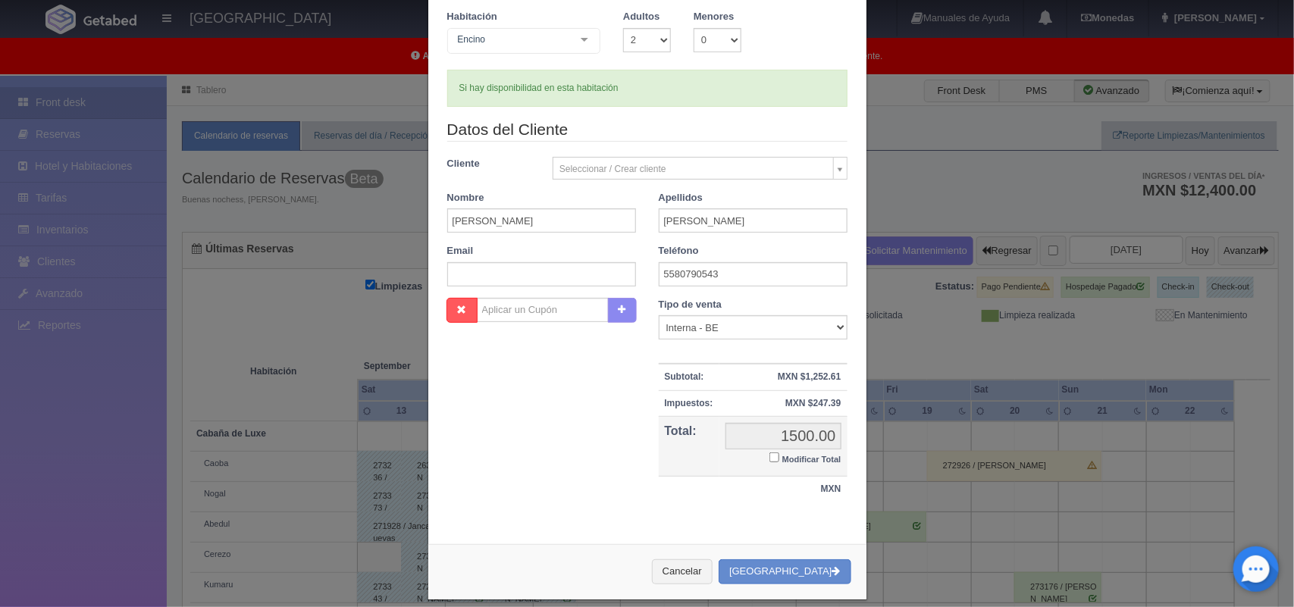
scroll to position [139, 0]
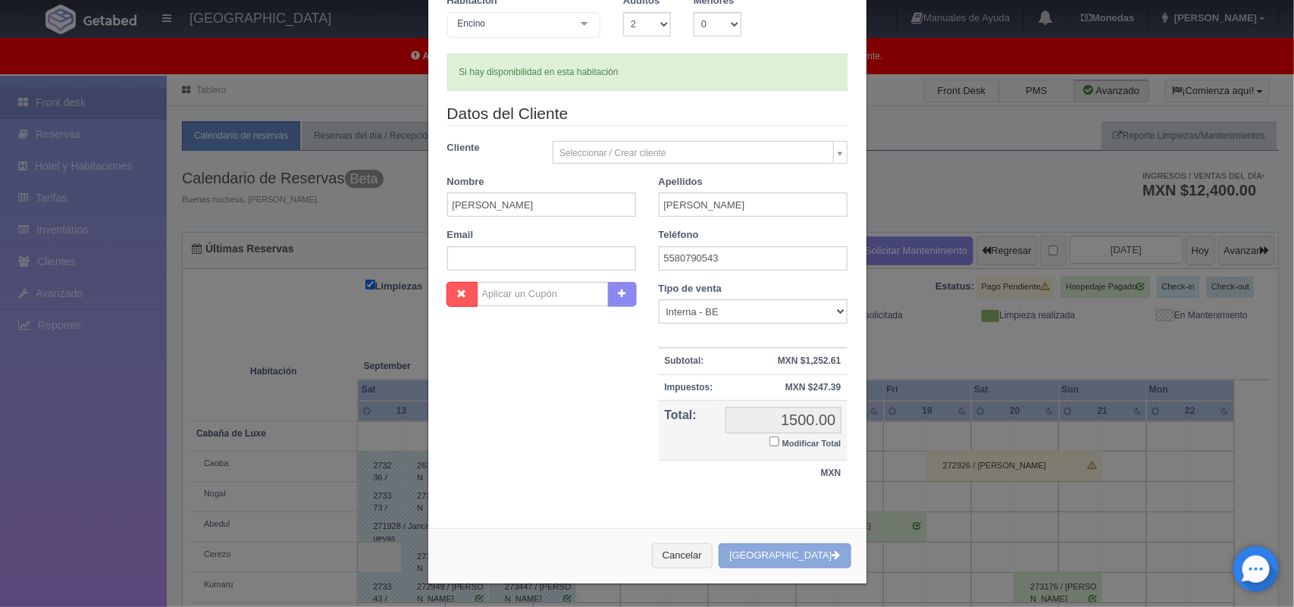
click at [804, 555] on button "[GEOGRAPHIC_DATA]" at bounding box center [785, 556] width 132 height 25
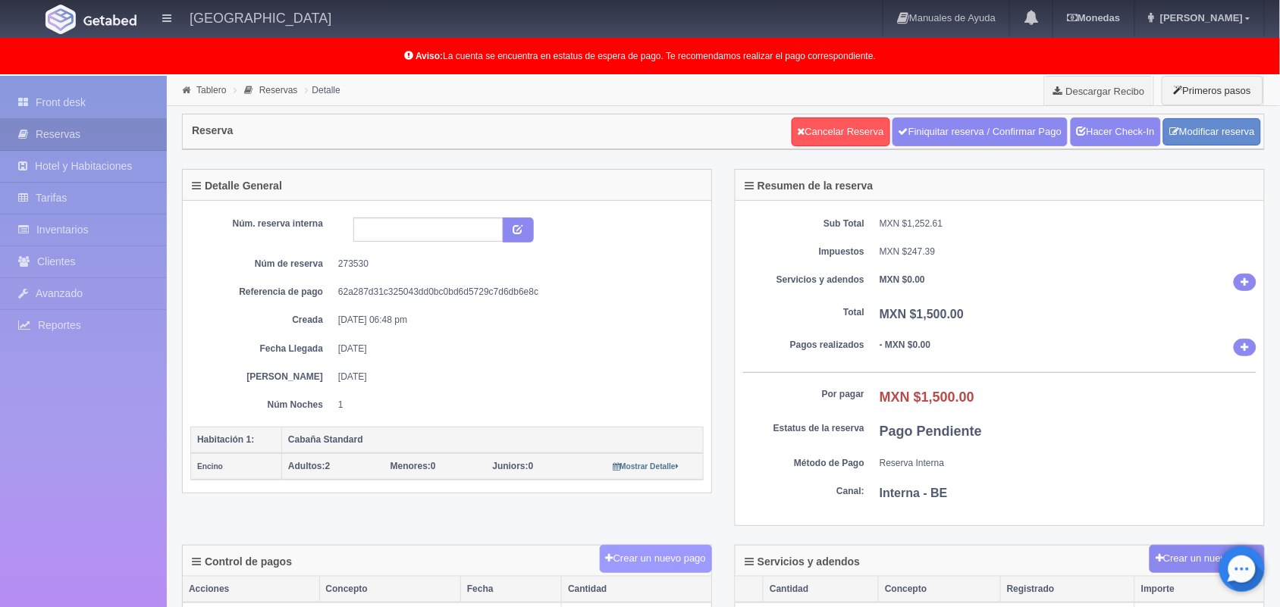
click at [668, 567] on button "Crear un nuevo pago" at bounding box center [656, 559] width 112 height 28
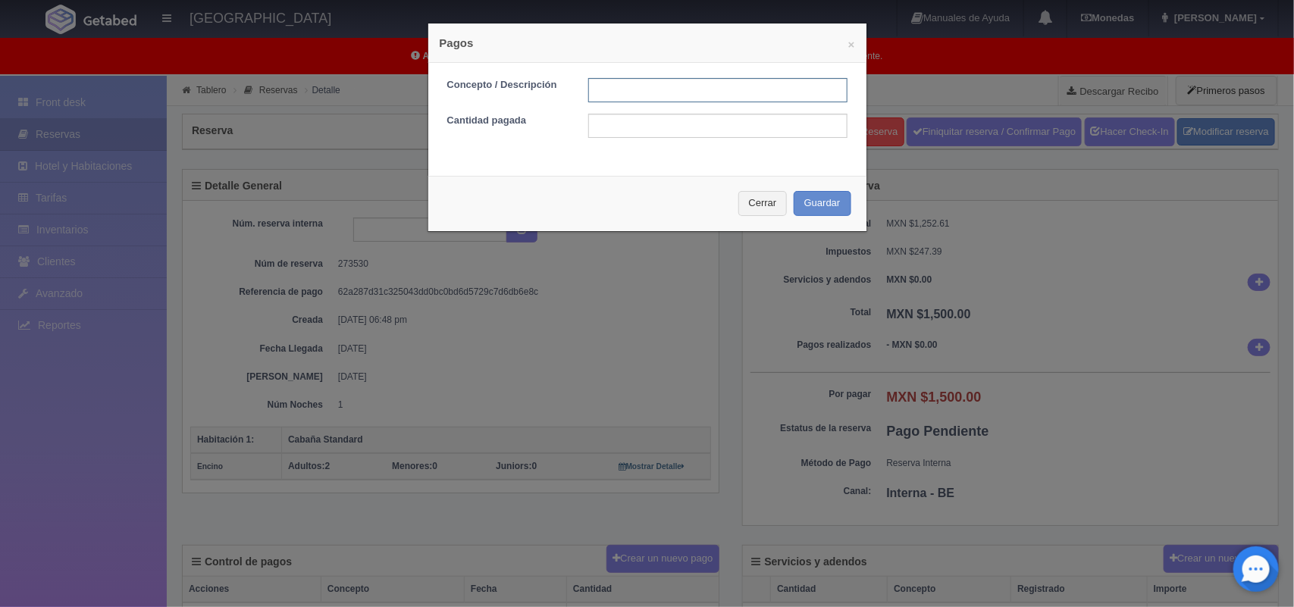
click at [638, 86] on input "text" at bounding box center [717, 90] width 259 height 24
type input "Pago efectivo [DATE]"
click at [705, 121] on input "text" at bounding box center [717, 126] width 259 height 24
type input "1500.00"
click at [798, 199] on button "Guardar" at bounding box center [823, 203] width 58 height 25
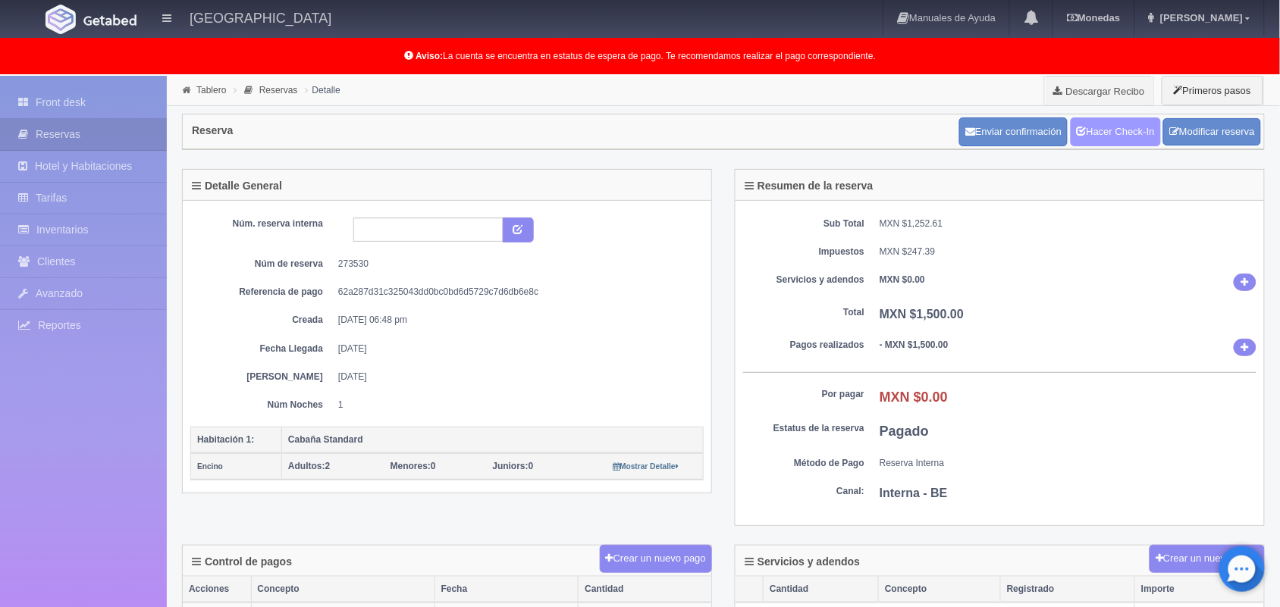
click at [1117, 123] on link "Hacer Check-In" at bounding box center [1115, 131] width 90 height 29
click at [205, 89] on link "Tablero" at bounding box center [211, 90] width 30 height 11
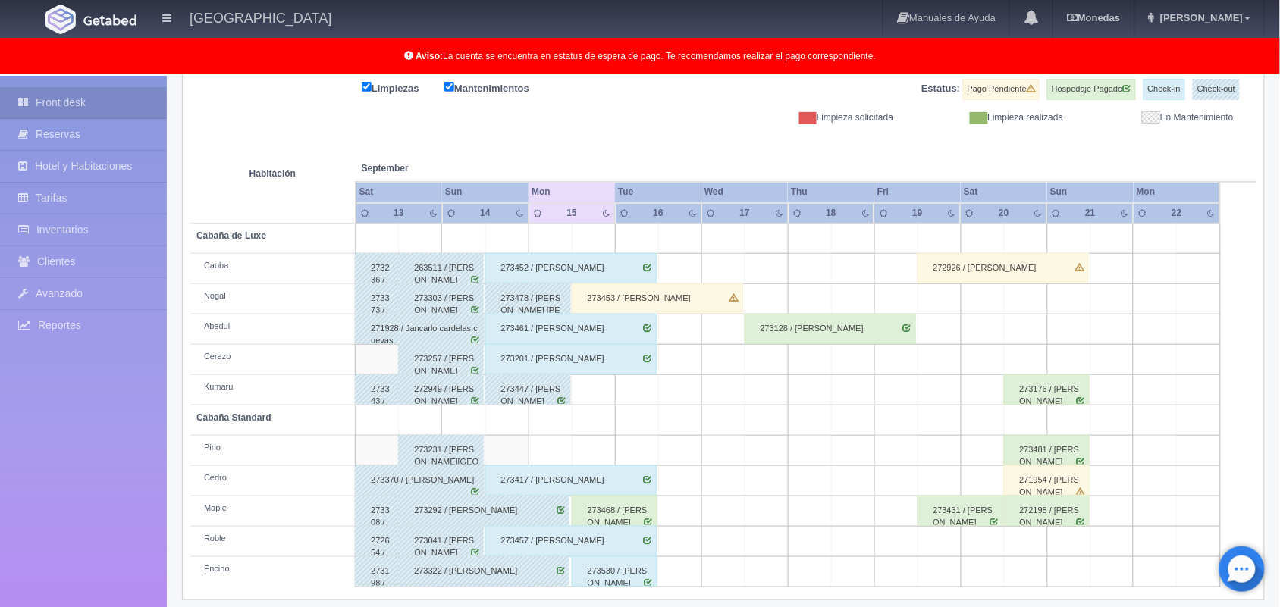
scroll to position [211, 0]
